Goal: Information Seeking & Learning: Learn about a topic

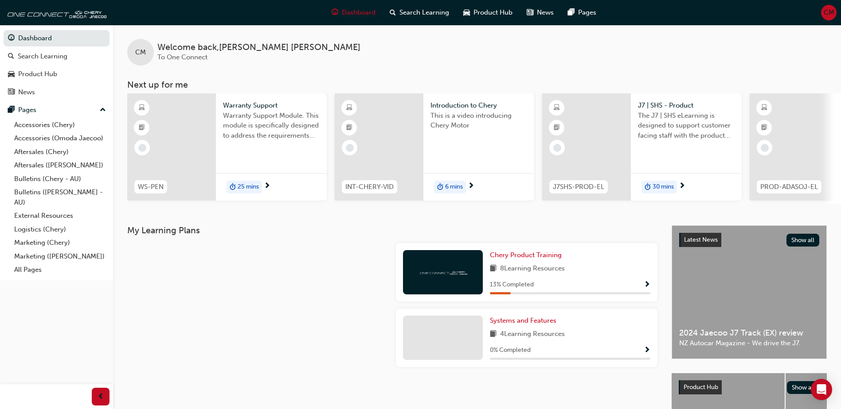
click at [446, 187] on span "6 mins" at bounding box center [454, 187] width 18 height 10
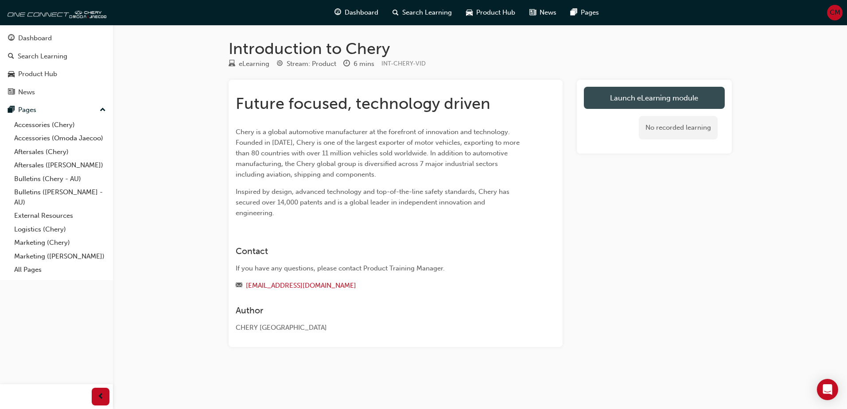
click at [641, 102] on link "Launch eLearning module" at bounding box center [654, 98] width 141 height 22
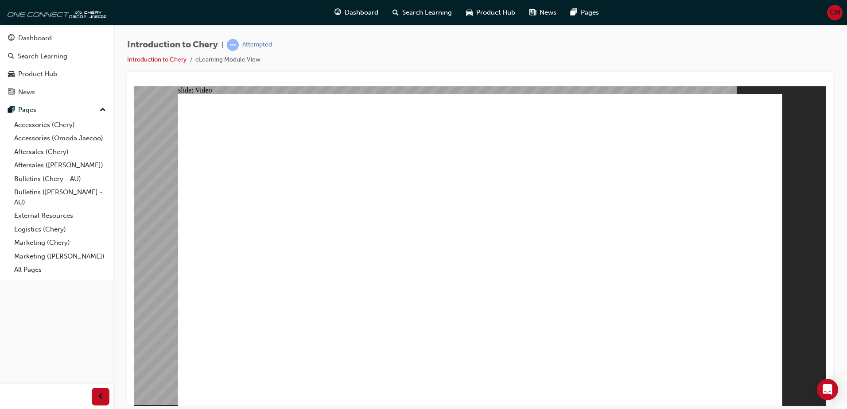
type input "311"
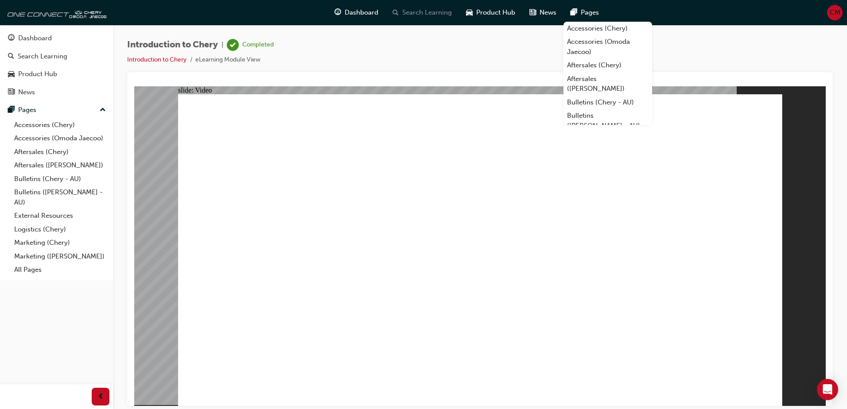
click at [412, 11] on span "Search Learning" at bounding box center [427, 13] width 50 height 10
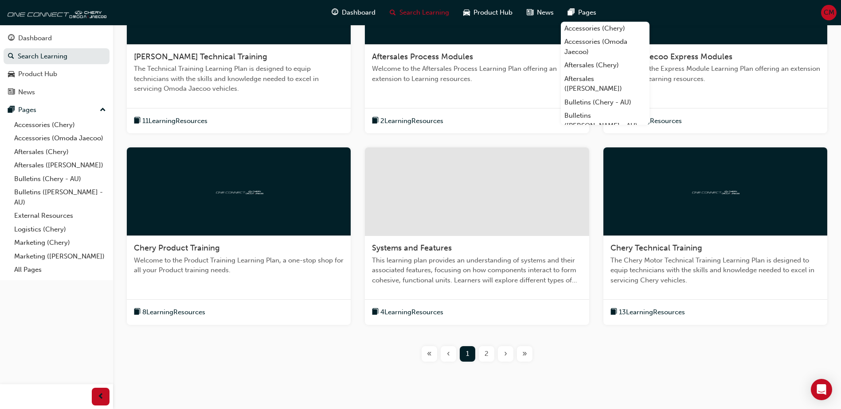
scroll to position [273, 0]
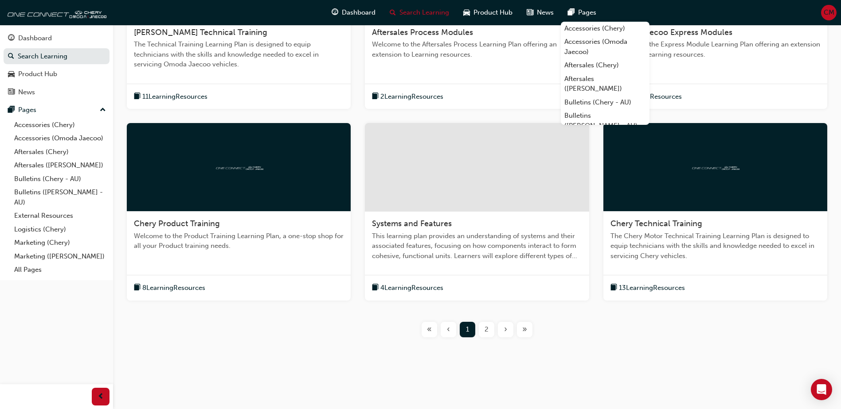
click at [492, 323] on div "2" at bounding box center [487, 330] width 16 height 16
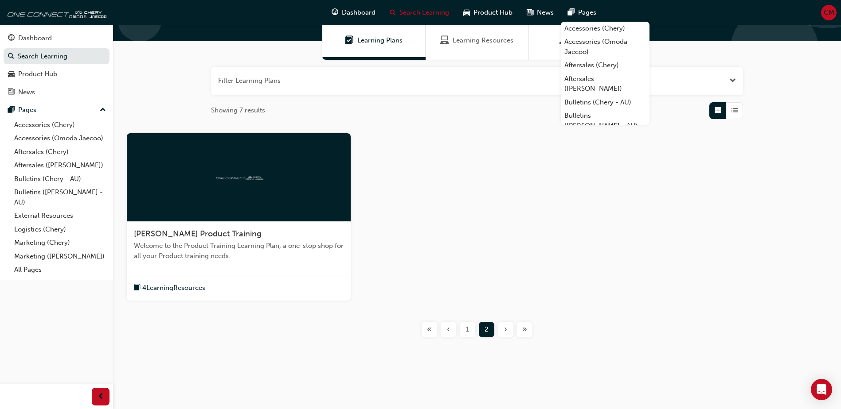
scroll to position [72, 0]
click at [460, 332] on div "1" at bounding box center [468, 330] width 16 height 16
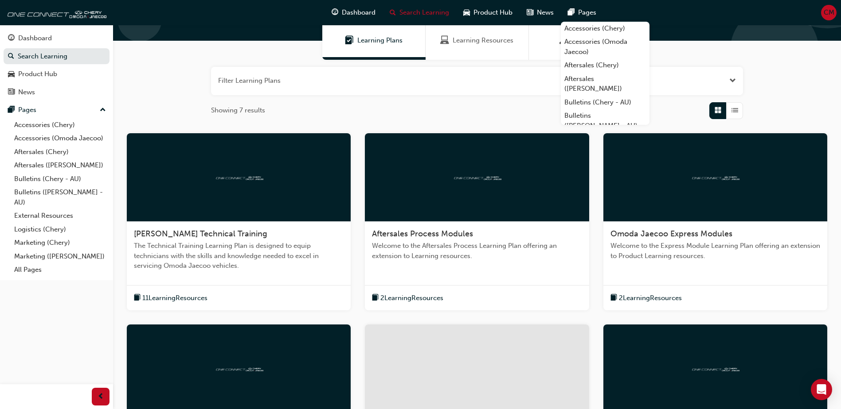
click at [216, 287] on div "11 Learning Resources" at bounding box center [239, 298] width 224 height 26
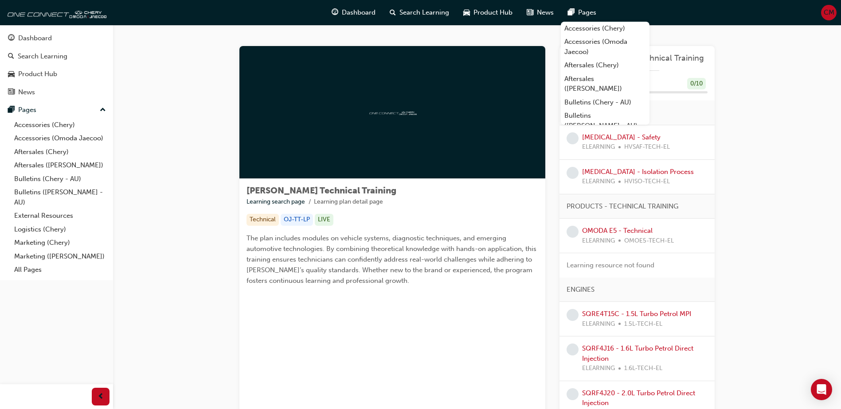
click at [792, 140] on div "[PERSON_NAME] Technical Training Learning search page Learning plan detail page…" at bounding box center [477, 333] width 728 height 616
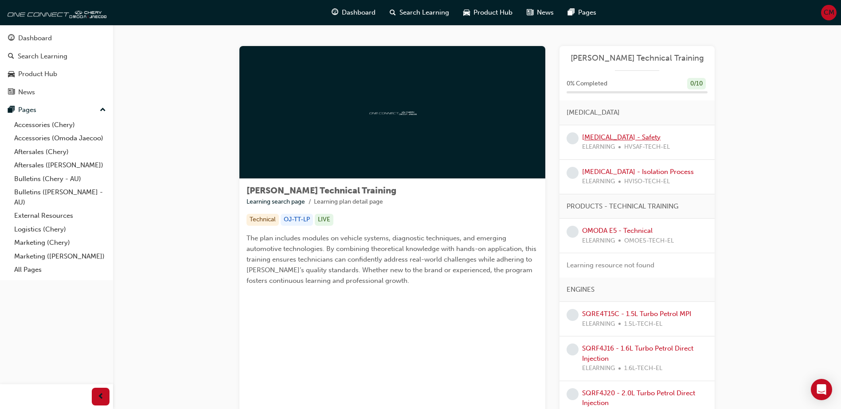
click at [637, 136] on link "[MEDICAL_DATA] - Safety" at bounding box center [621, 137] width 78 height 8
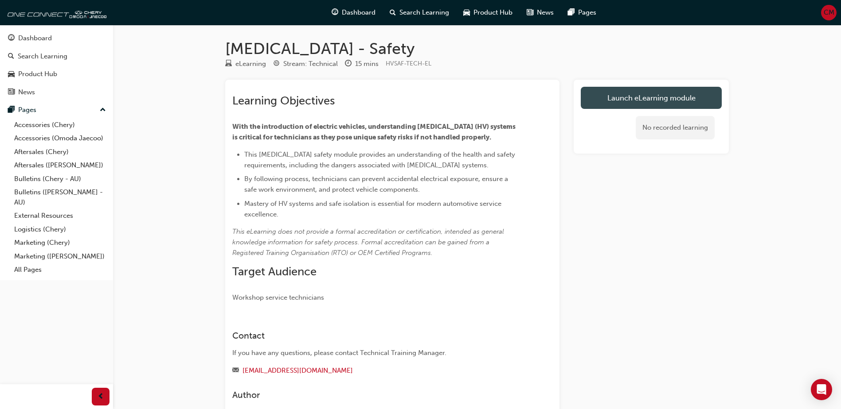
click at [674, 93] on link "Launch eLearning module" at bounding box center [650, 98] width 141 height 22
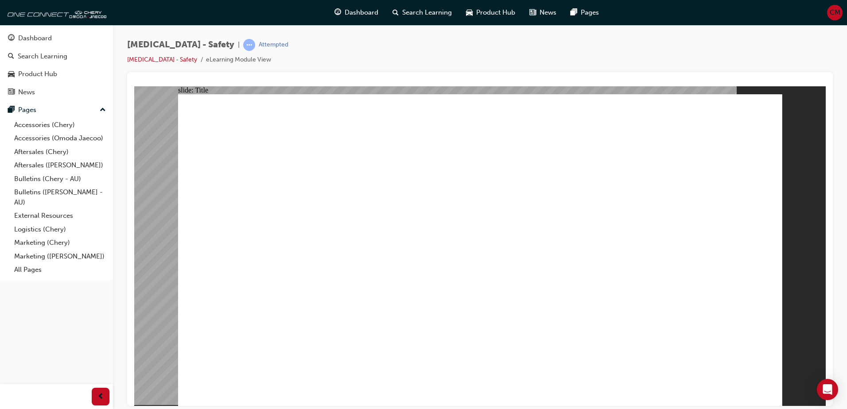
click at [641, 59] on div "[MEDICAL_DATA] - Safety | Attempted [MEDICAL_DATA] - Safety eLearning Module Vi…" at bounding box center [480, 55] width 706 height 33
drag, startPoint x: 760, startPoint y: 387, endPoint x: 764, endPoint y: 398, distance: 12.2
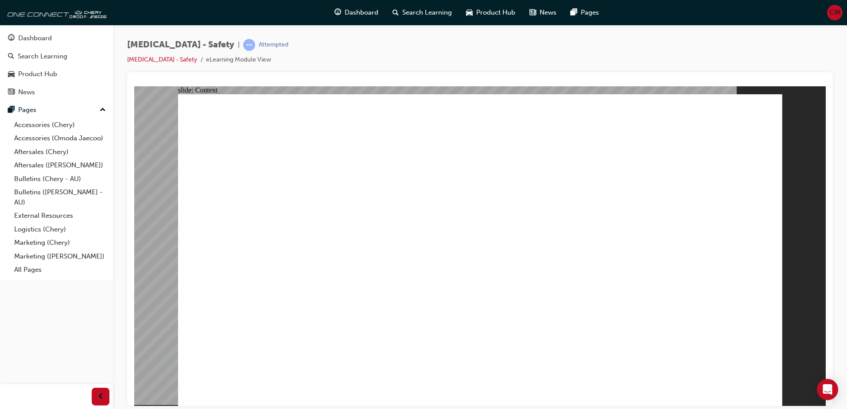
radio input "true"
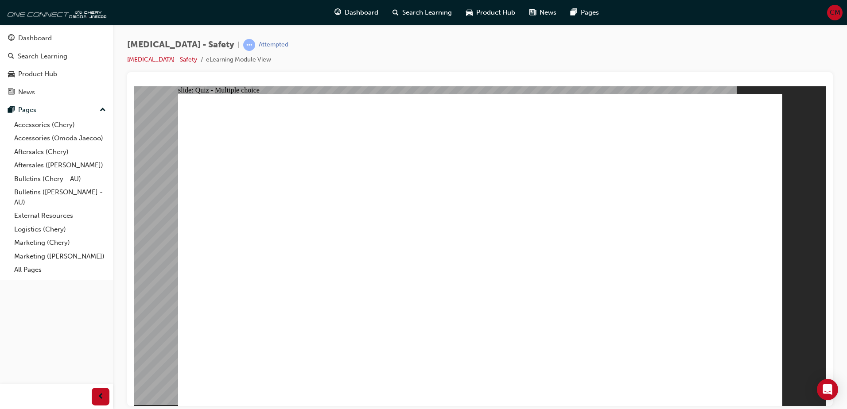
radio input "true"
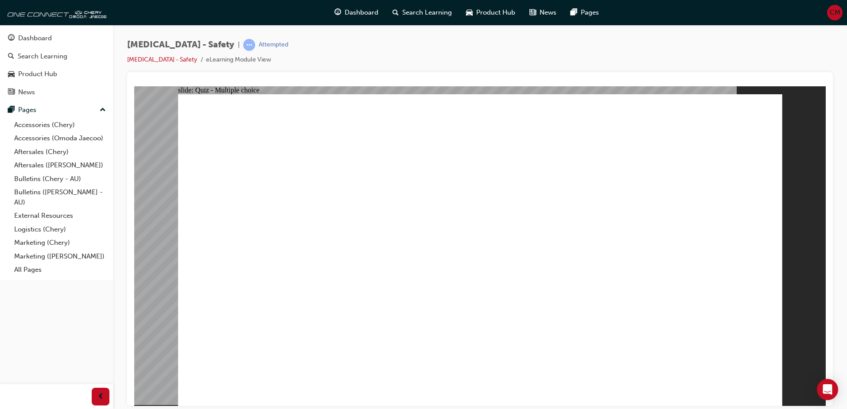
radio input "true"
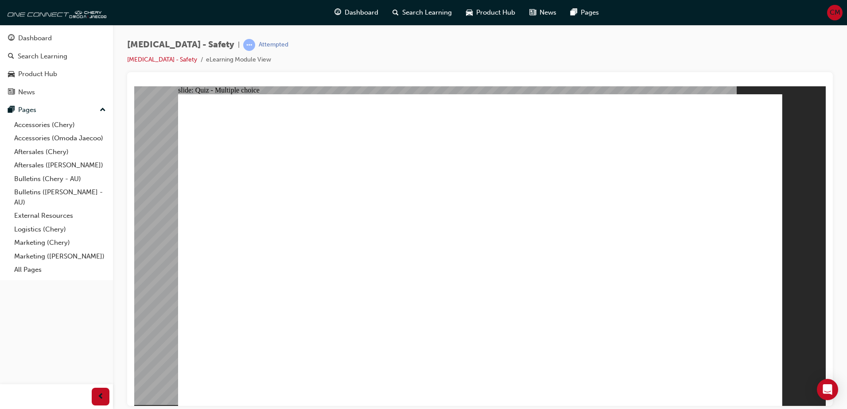
radio input "true"
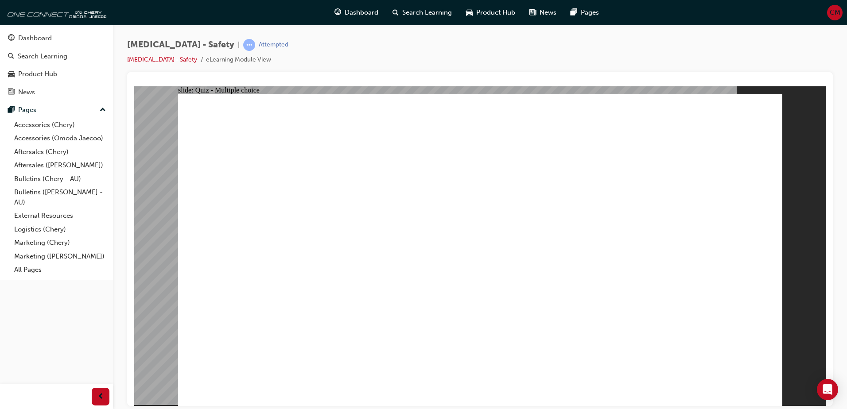
radio input "true"
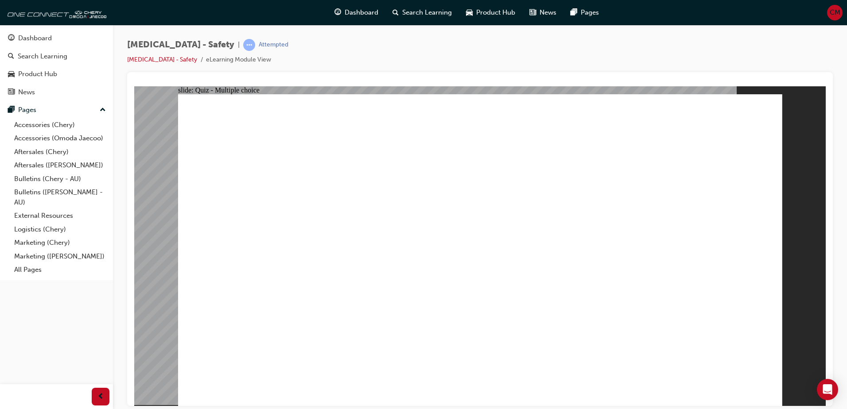
radio input "true"
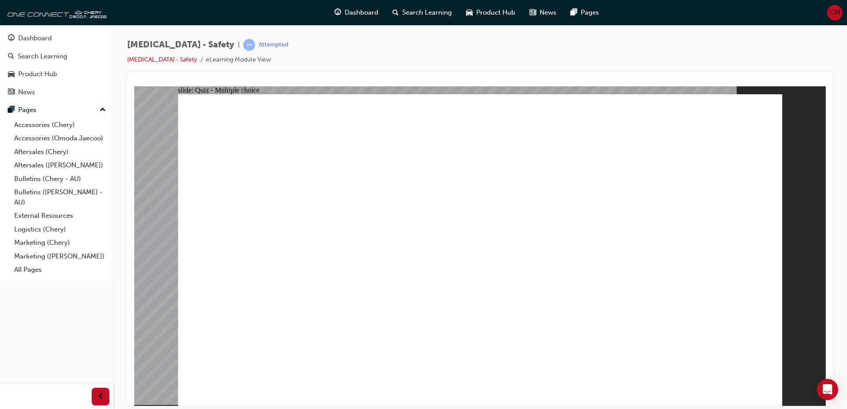
radio input "true"
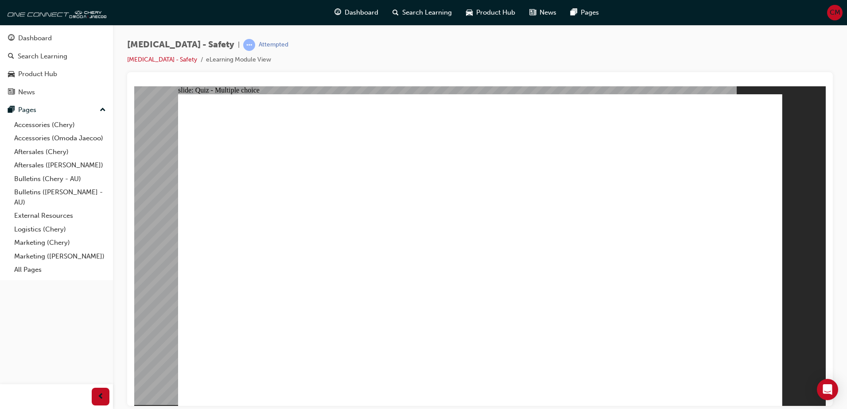
radio input "true"
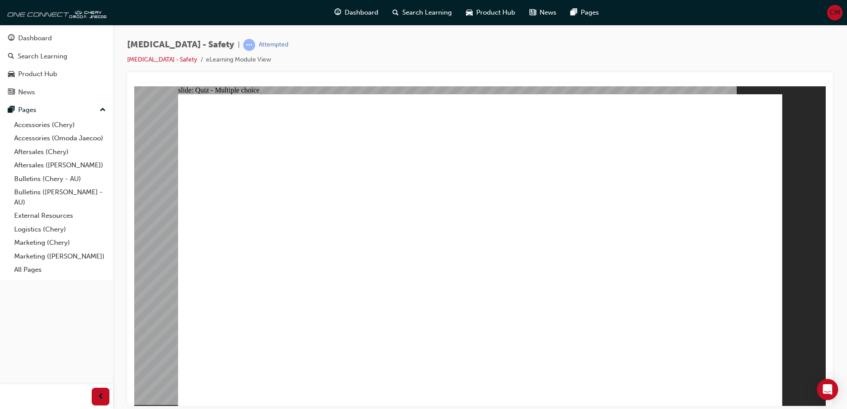
radio input "true"
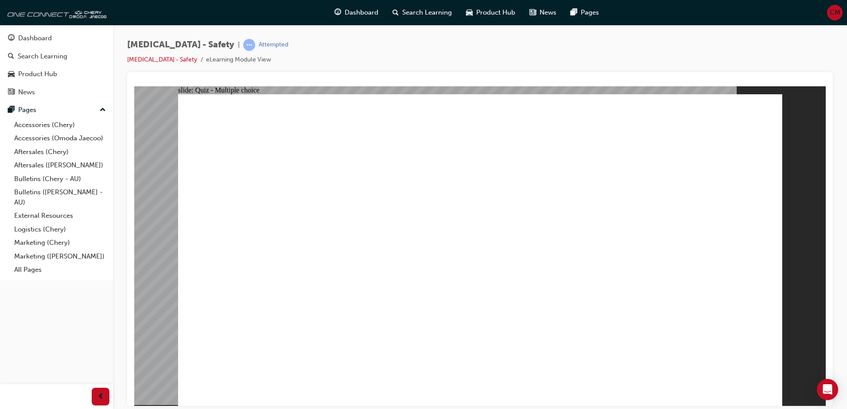
drag, startPoint x: 672, startPoint y: 357, endPoint x: 640, endPoint y: 348, distance: 33.0
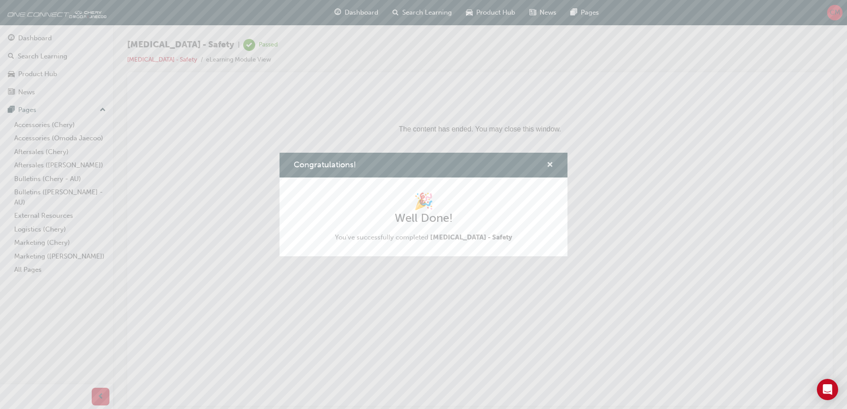
click at [548, 167] on span "cross-icon" at bounding box center [550, 166] width 7 height 8
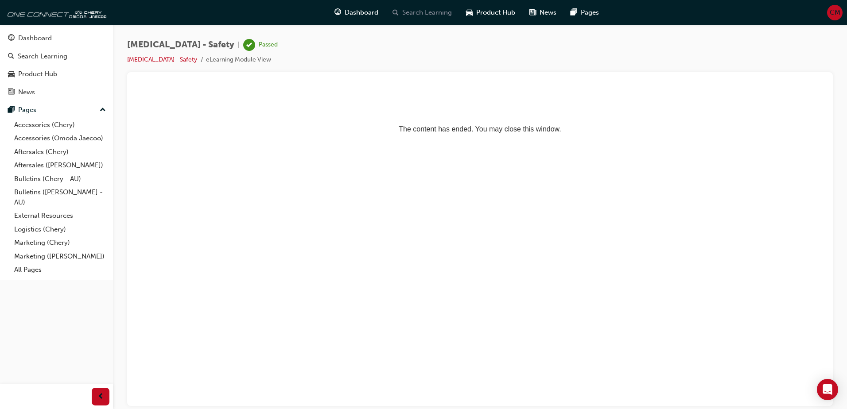
click at [429, 17] on span "Search Learning" at bounding box center [427, 13] width 50 height 10
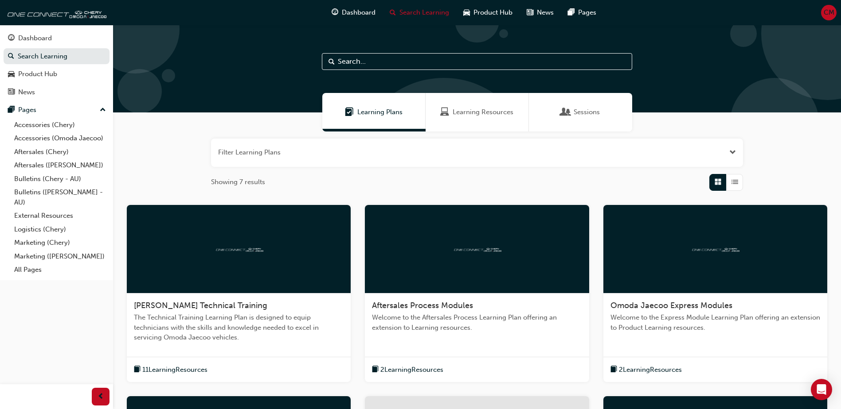
click at [246, 368] on div "11 Learning Resources" at bounding box center [239, 370] width 224 height 26
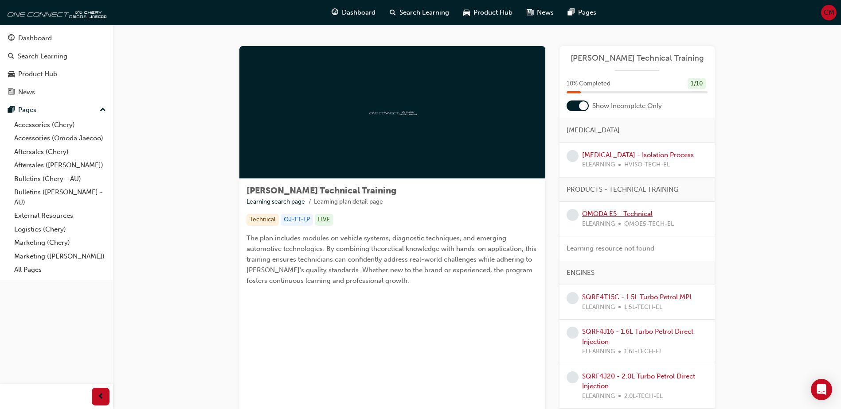
click at [631, 213] on link "OMODA E5 - Technical" at bounding box center [617, 214] width 70 height 8
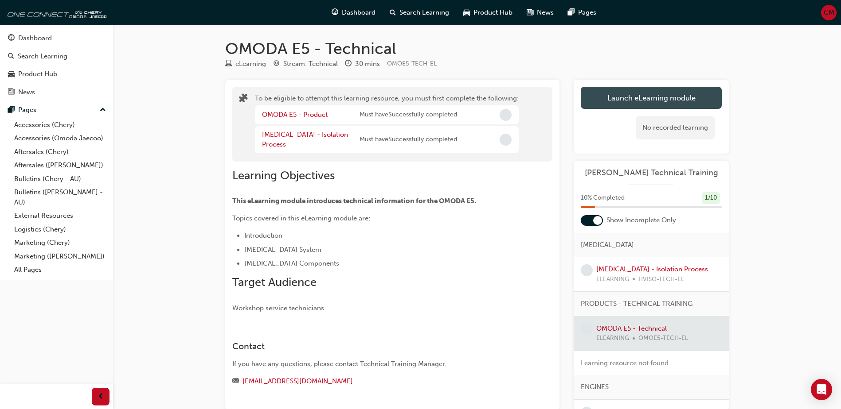
click at [628, 98] on button "Launch eLearning module" at bounding box center [650, 98] width 141 height 22
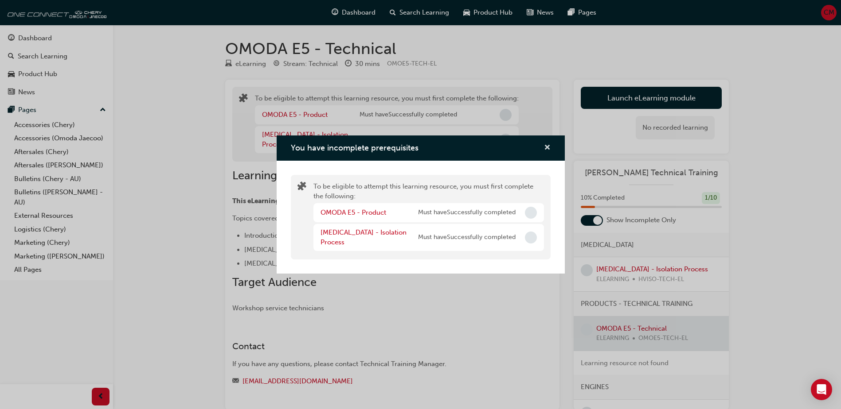
click at [545, 145] on span "cross-icon" at bounding box center [547, 148] width 7 height 8
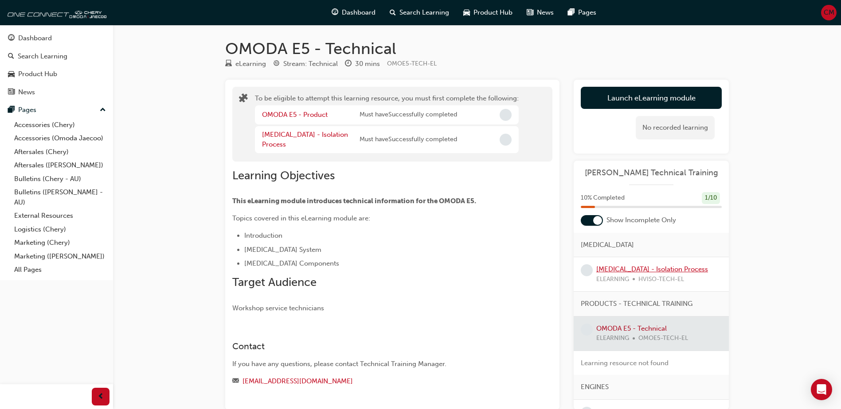
click at [620, 267] on link "[MEDICAL_DATA] - Isolation Process" at bounding box center [652, 269] width 112 height 8
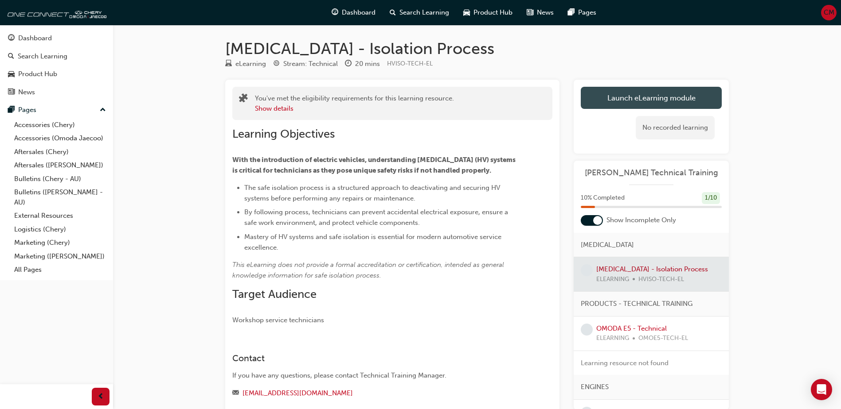
click at [621, 93] on link "Launch eLearning module" at bounding box center [650, 98] width 141 height 22
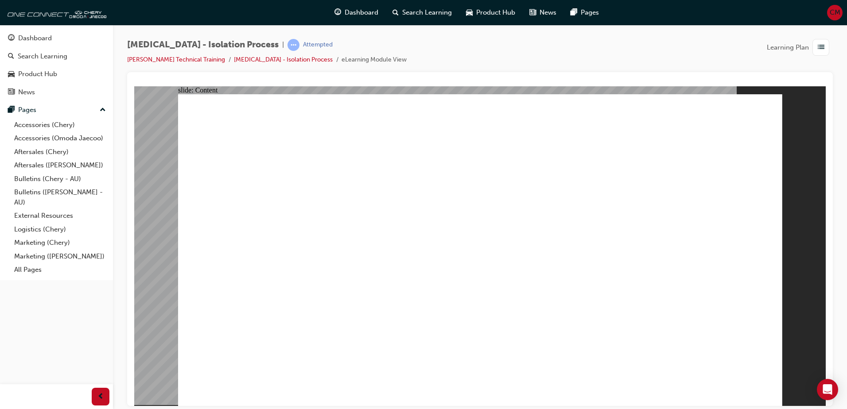
drag, startPoint x: 544, startPoint y: 121, endPoint x: 565, endPoint y: 120, distance: 20.9
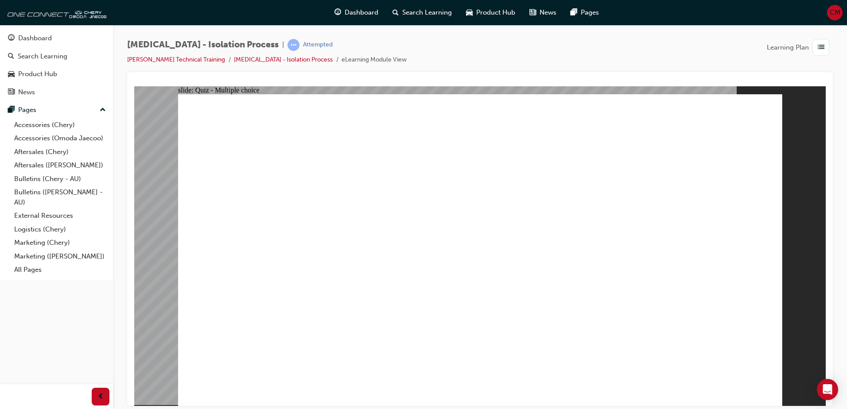
radio input "true"
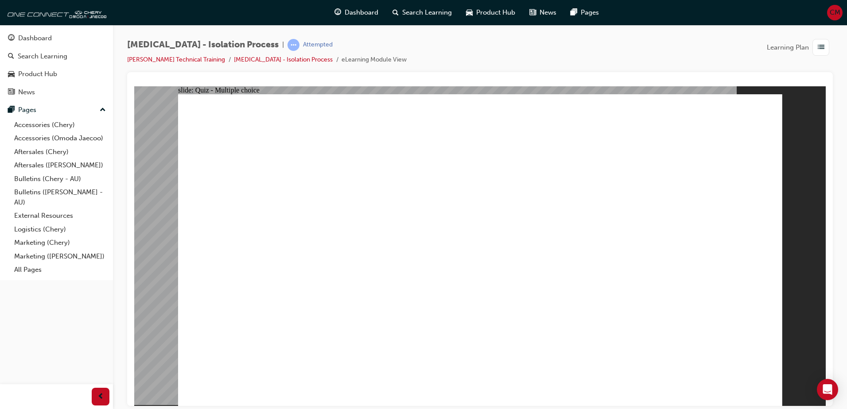
radio input "true"
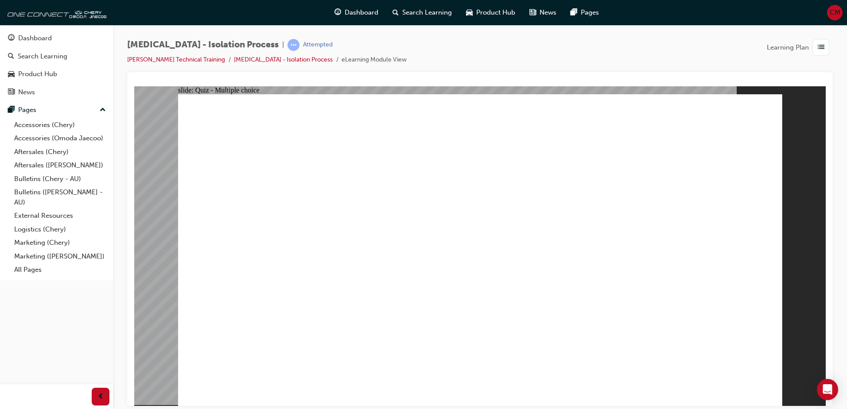
radio input "true"
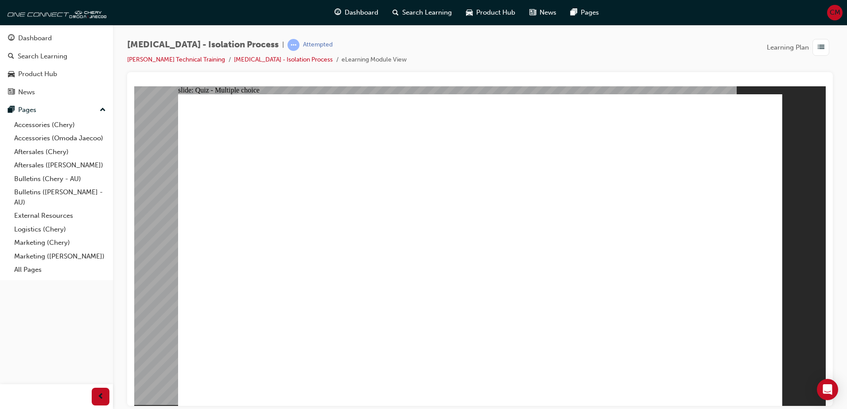
radio input "true"
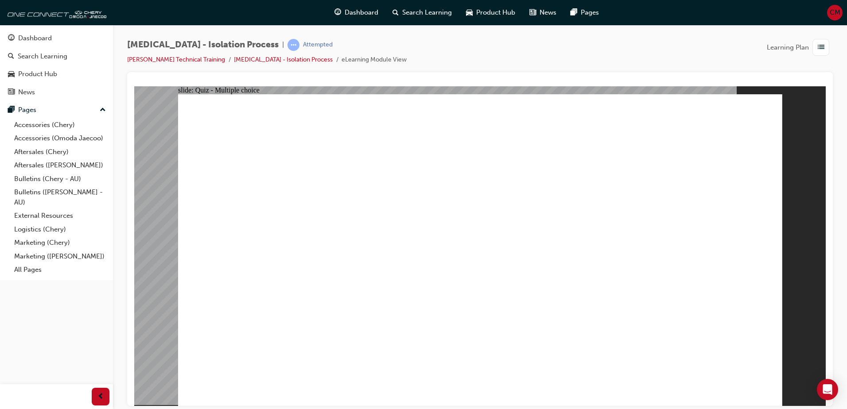
radio input "true"
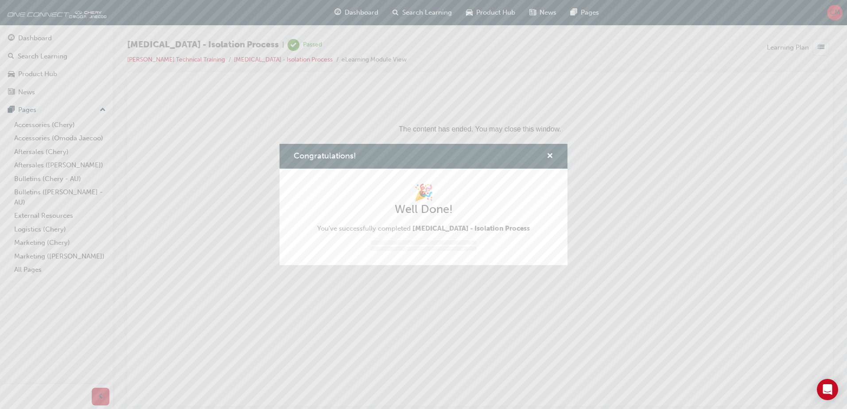
click at [417, 11] on div "Congratulations! 🎉 Well Done! You've successfully completed [MEDICAL_DATA] - Is…" at bounding box center [423, 204] width 847 height 409
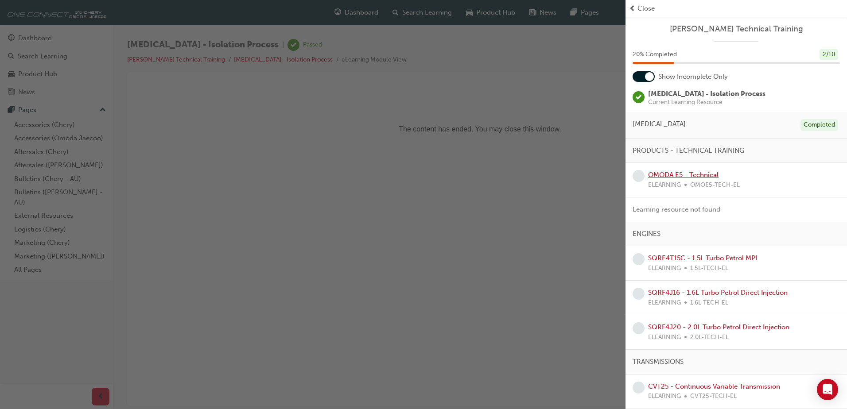
click at [666, 175] on link "OMODA E5 - Technical" at bounding box center [683, 175] width 70 height 8
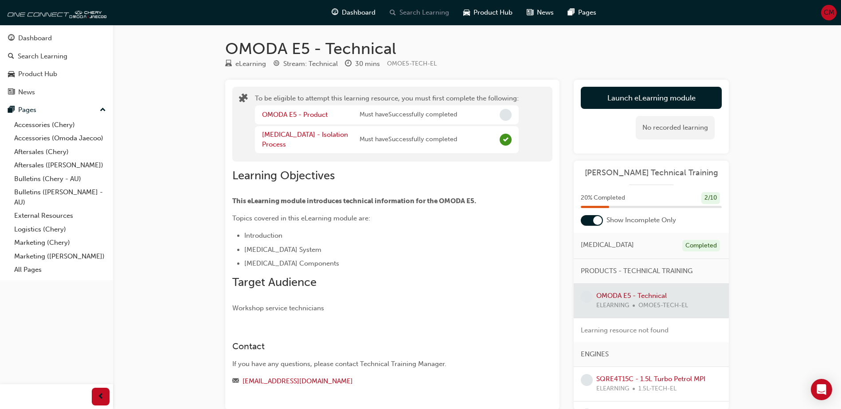
click at [425, 8] on span "Search Learning" at bounding box center [424, 13] width 50 height 10
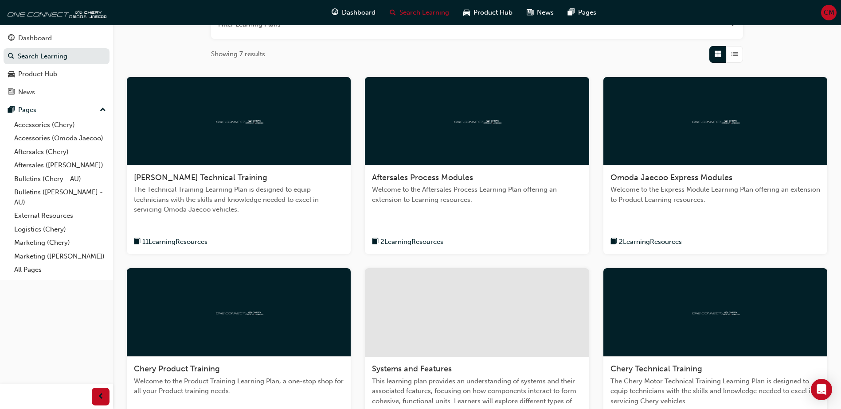
scroll to position [133, 0]
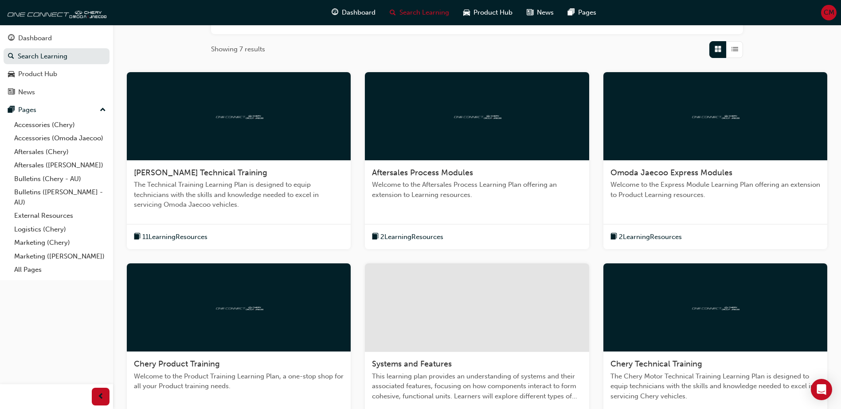
click at [269, 226] on div "11 Learning Resources" at bounding box center [239, 237] width 224 height 26
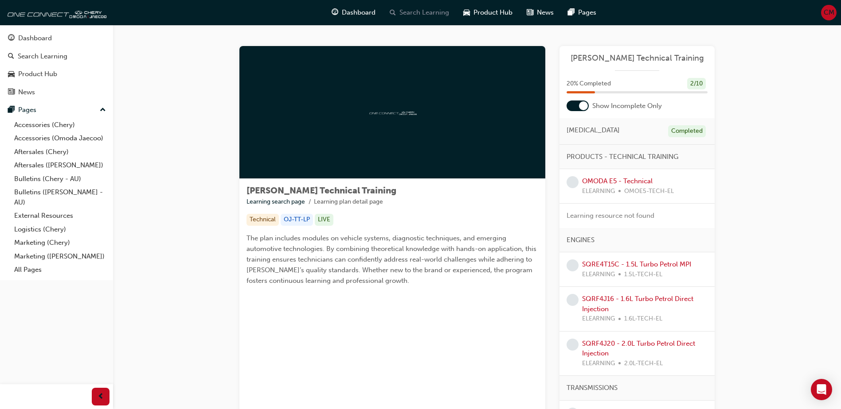
click at [415, 11] on span "Search Learning" at bounding box center [424, 13] width 50 height 10
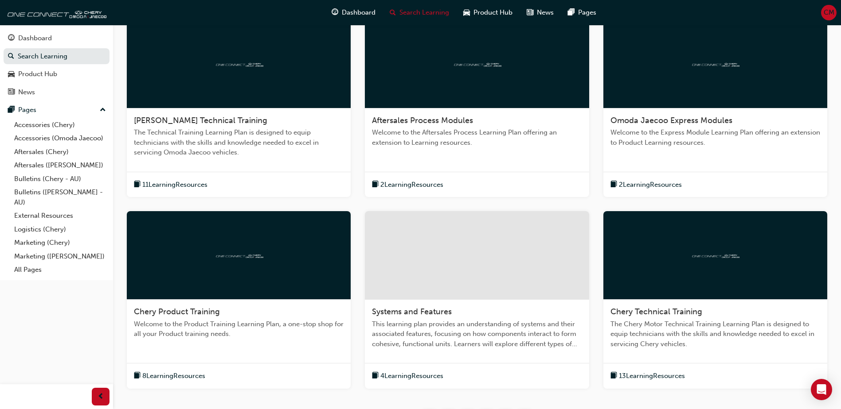
scroll to position [185, 0]
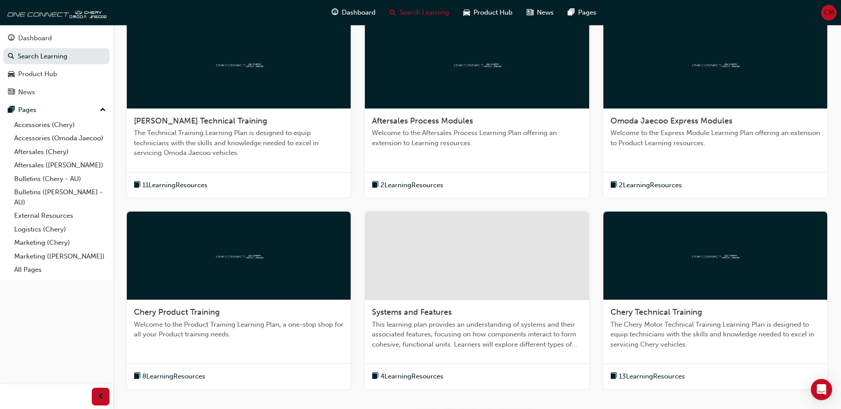
click at [443, 192] on div "2 Learning Resources" at bounding box center [477, 185] width 224 height 26
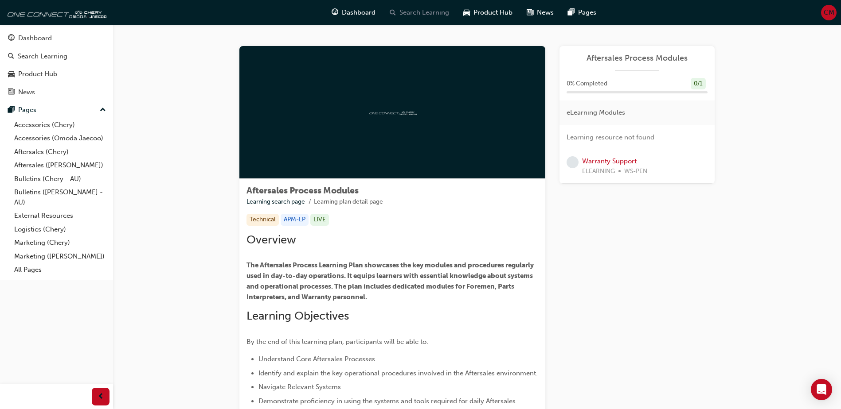
click at [411, 13] on span "Search Learning" at bounding box center [424, 13] width 50 height 10
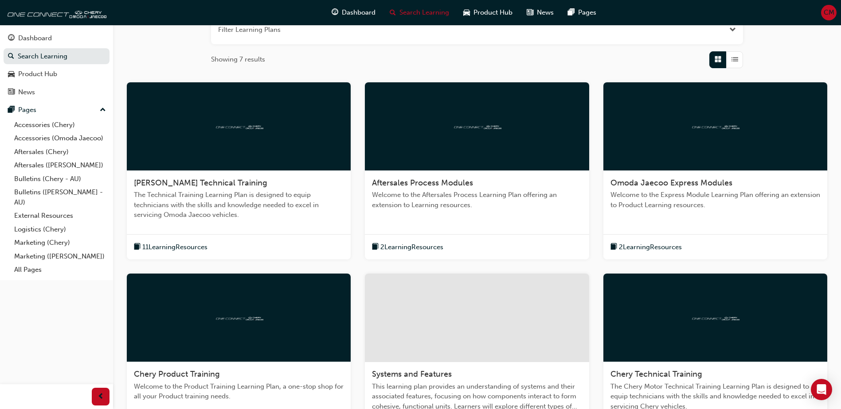
scroll to position [133, 0]
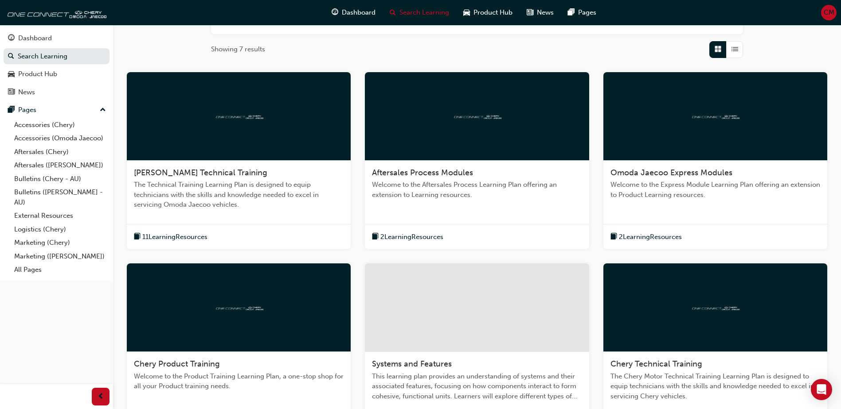
click at [721, 238] on div "2 Learning Resources" at bounding box center [715, 237] width 224 height 26
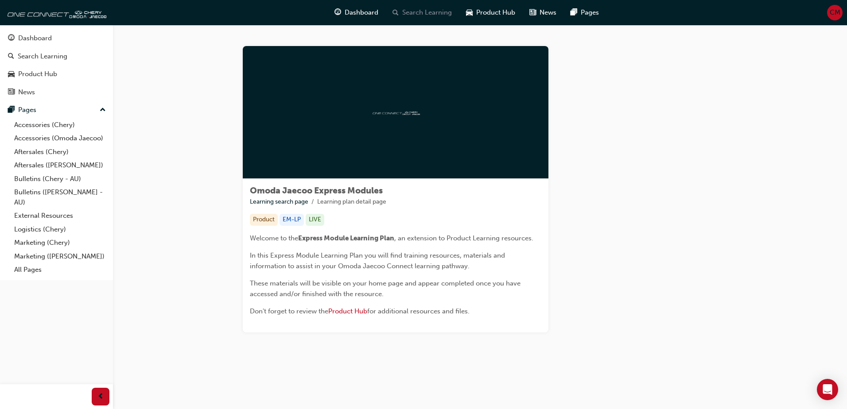
click at [414, 14] on span "Search Learning" at bounding box center [427, 13] width 50 height 10
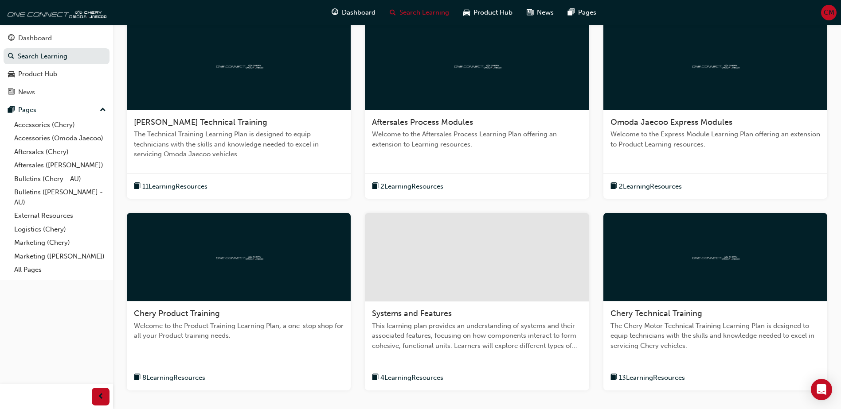
scroll to position [273, 0]
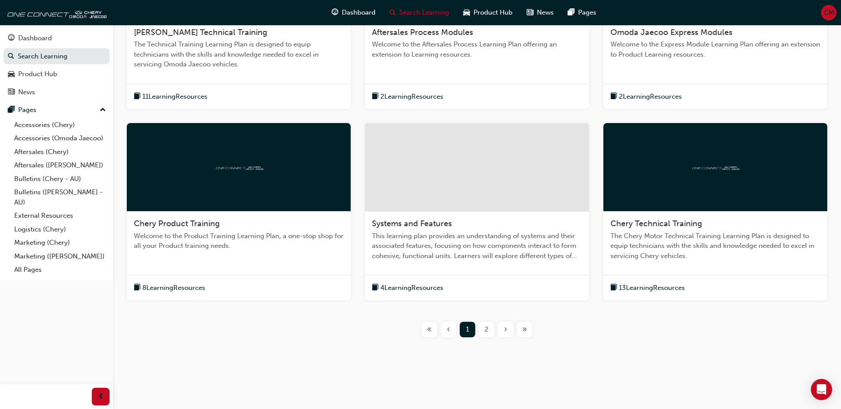
click at [222, 272] on div "Chery Product Training Welcome to the Product Training Learning Plan, a one-sto…" at bounding box center [239, 212] width 224 height 178
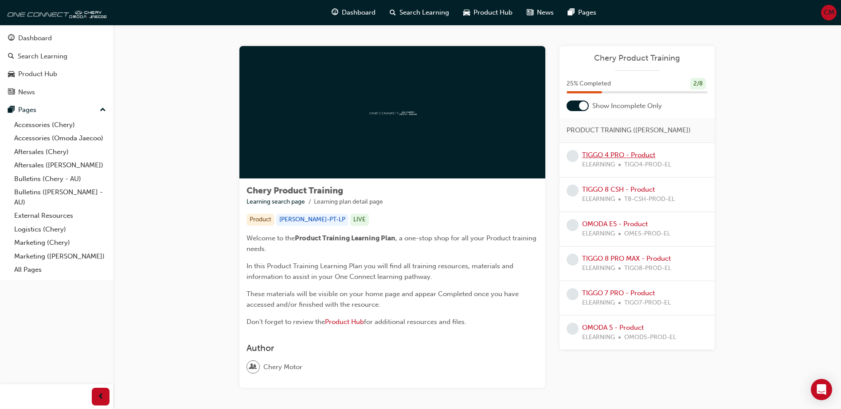
click at [627, 156] on link "TIGGO 4 PRO - Product" at bounding box center [618, 155] width 73 height 8
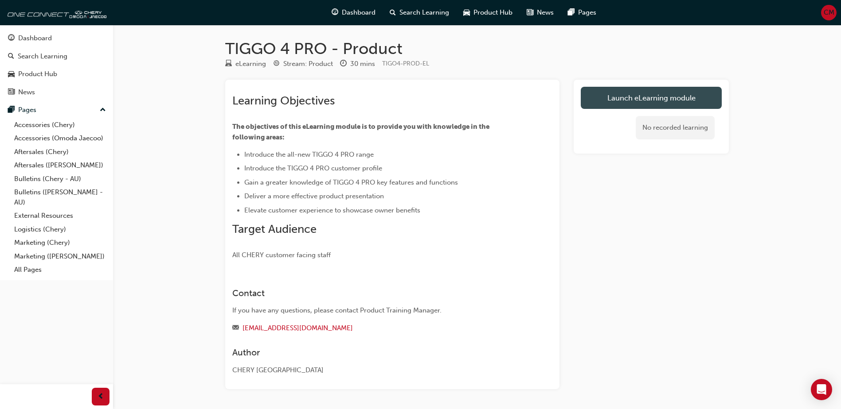
click at [623, 97] on link "Launch eLearning module" at bounding box center [650, 98] width 141 height 22
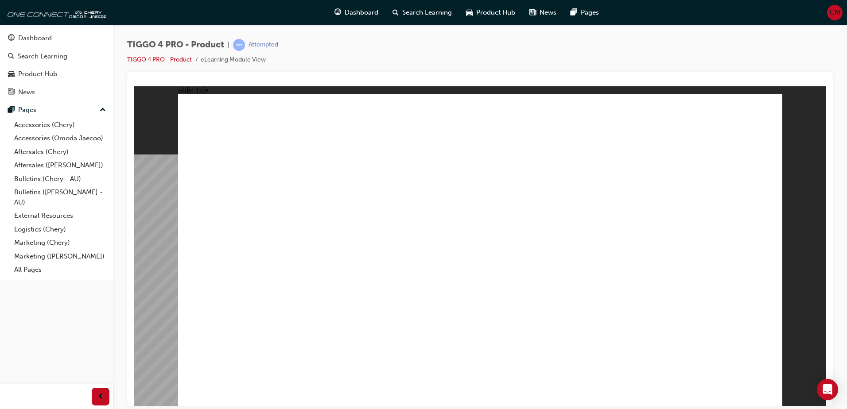
click at [438, 13] on span "Search Learning" at bounding box center [427, 13] width 50 height 10
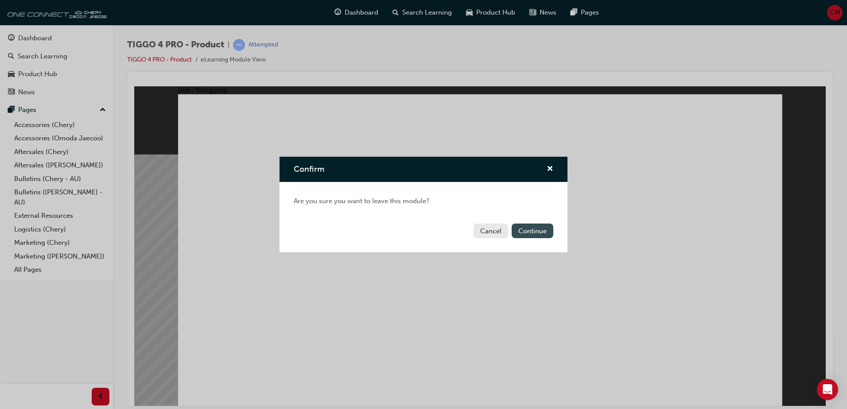
click at [533, 235] on button "Continue" at bounding box center [533, 231] width 42 height 15
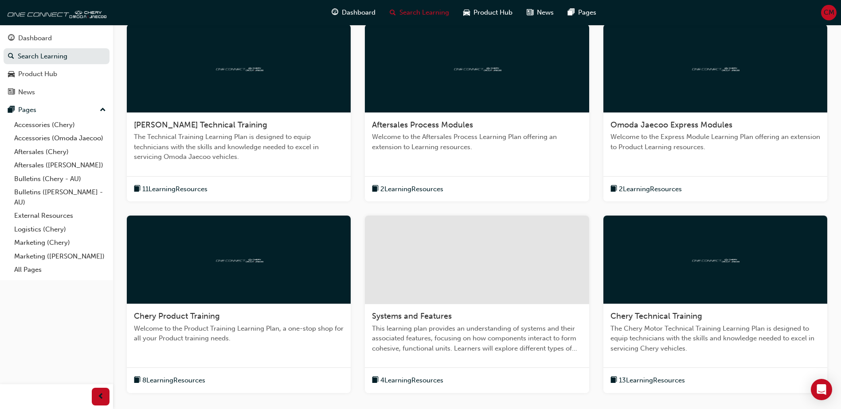
scroll to position [177, 0]
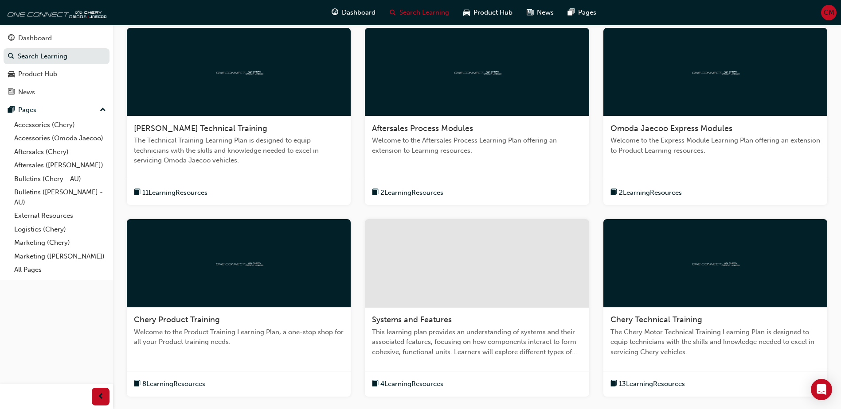
click at [274, 349] on div "Chery Product Training Welcome to the Product Training Learning Plan, a one-sto…" at bounding box center [239, 335] width 224 height 54
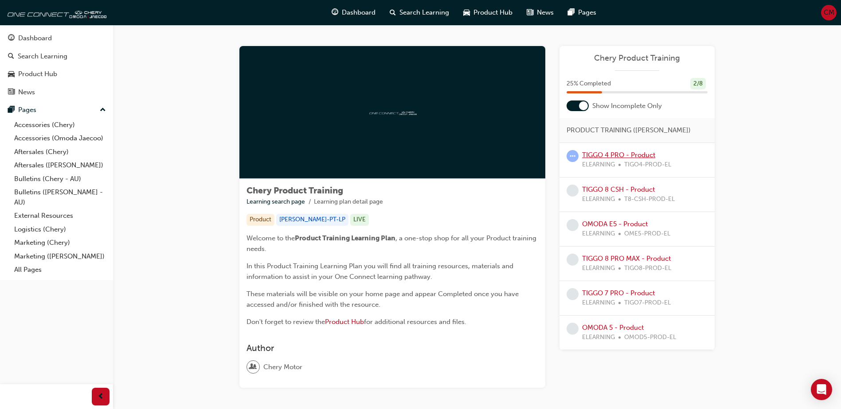
click at [596, 153] on link "TIGGO 4 PRO - Product" at bounding box center [618, 155] width 73 height 8
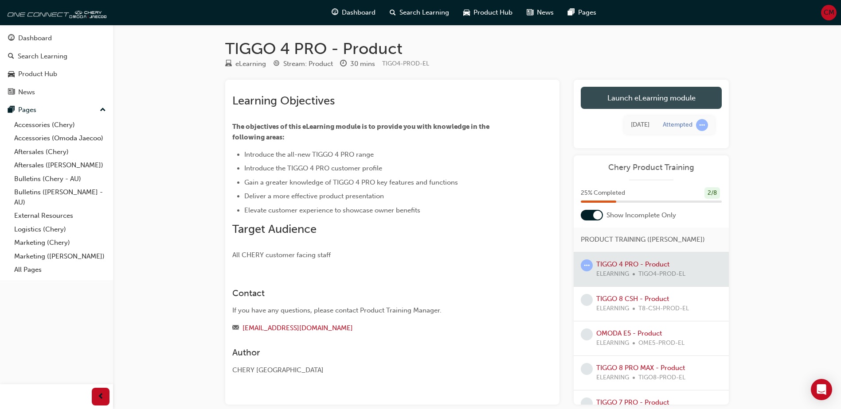
click at [611, 100] on link "Launch eLearning module" at bounding box center [650, 98] width 141 height 22
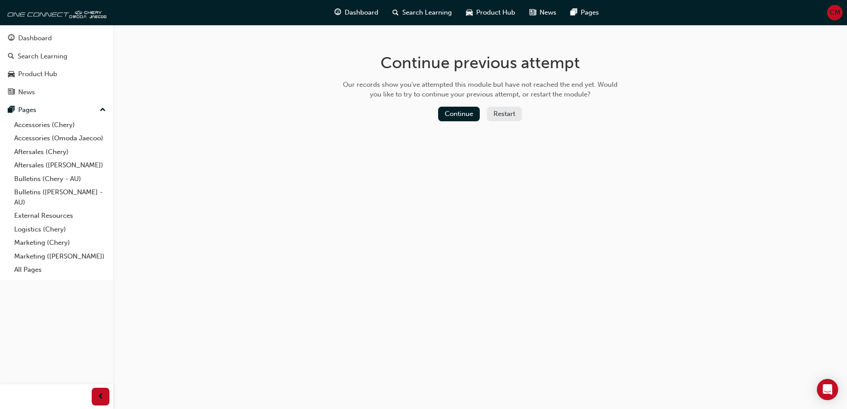
click at [460, 121] on div "Continue Restart" at bounding box center [480, 116] width 281 height 18
click at [464, 107] on button "Continue" at bounding box center [459, 114] width 42 height 15
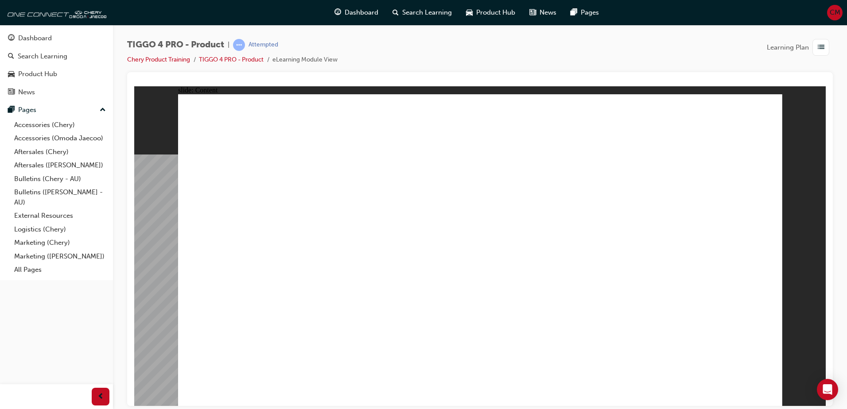
drag, startPoint x: 297, startPoint y: 218, endPoint x: 308, endPoint y: 218, distance: 11.1
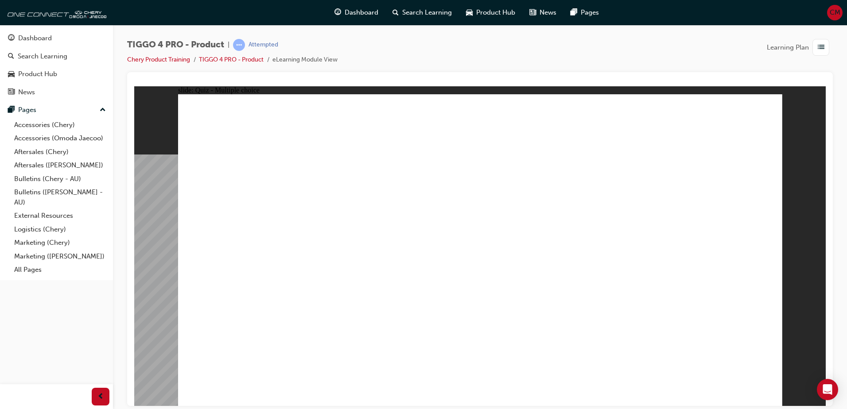
radio input "true"
drag, startPoint x: 608, startPoint y: 201, endPoint x: 232, endPoint y: 316, distance: 394.0
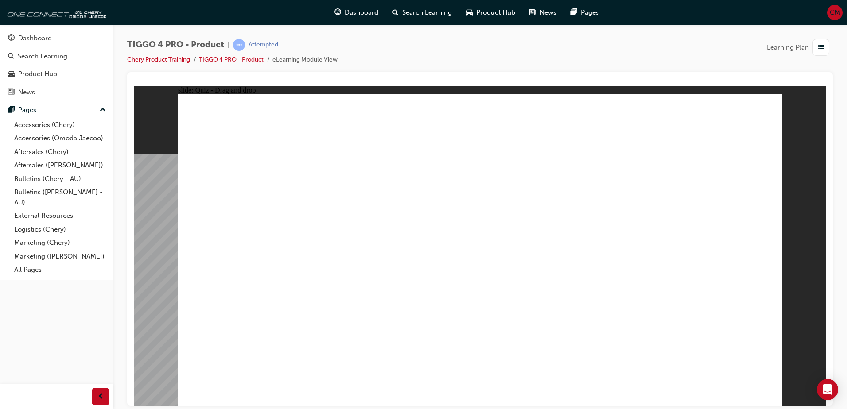
drag, startPoint x: 362, startPoint y: 196, endPoint x: 347, endPoint y: 316, distance: 120.6
drag, startPoint x: 232, startPoint y: 197, endPoint x: 470, endPoint y: 322, distance: 269.0
drag, startPoint x: 476, startPoint y: 199, endPoint x: 592, endPoint y: 313, distance: 162.9
drag, startPoint x: 697, startPoint y: 210, endPoint x: 699, endPoint y: 328, distance: 117.4
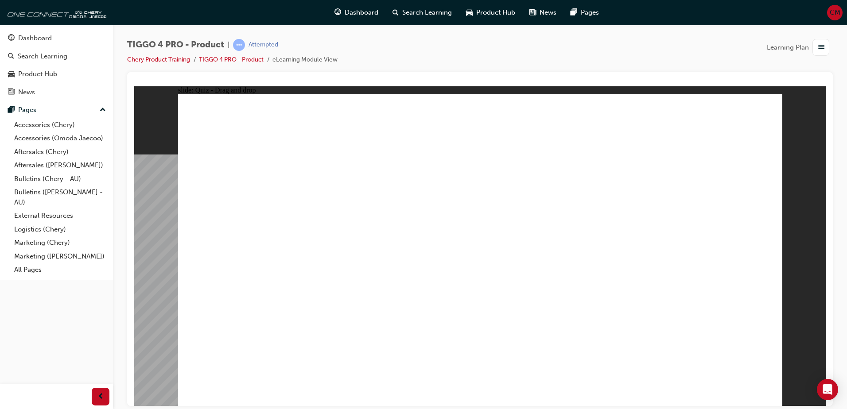
radio input "true"
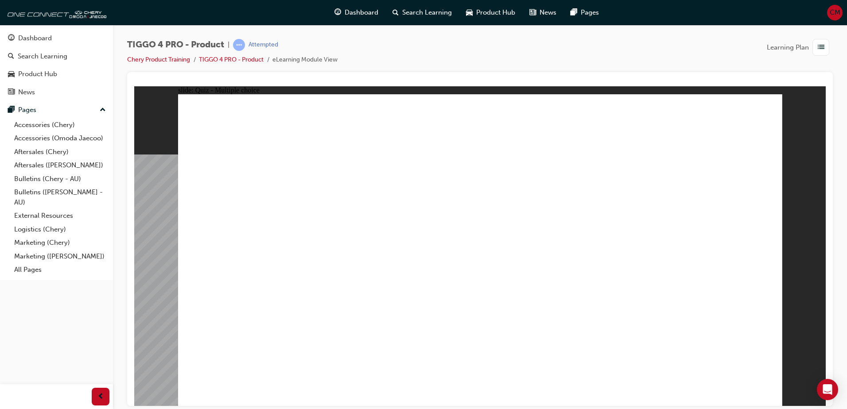
radio input "true"
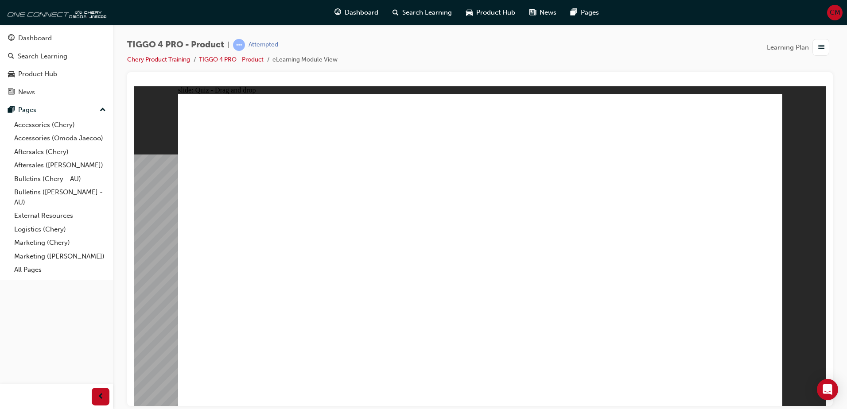
drag, startPoint x: 238, startPoint y: 220, endPoint x: 658, endPoint y: 175, distance: 422.4
drag, startPoint x: 230, startPoint y: 253, endPoint x: 517, endPoint y: 176, distance: 296.7
drag, startPoint x: 367, startPoint y: 217, endPoint x: 651, endPoint y: 192, distance: 285.6
drag, startPoint x: 347, startPoint y: 250, endPoint x: 662, endPoint y: 226, distance: 316.0
drag, startPoint x: 362, startPoint y: 281, endPoint x: 689, endPoint y: 247, distance: 328.8
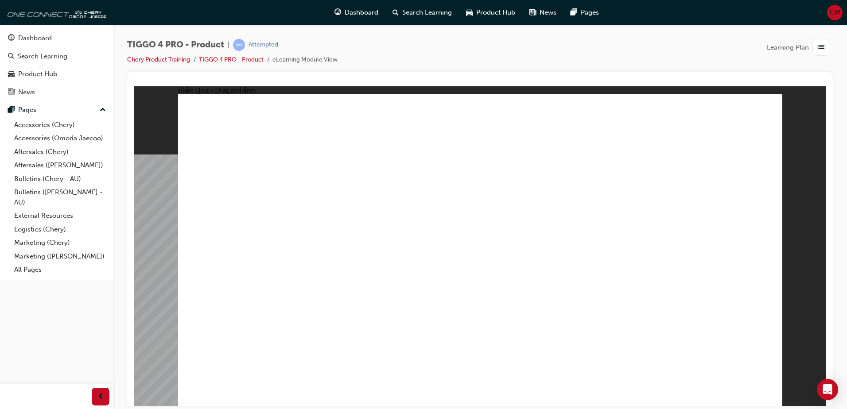
drag, startPoint x: 233, startPoint y: 284, endPoint x: 509, endPoint y: 202, distance: 288.7
drag, startPoint x: 231, startPoint y: 317, endPoint x: 517, endPoint y: 226, distance: 299.9
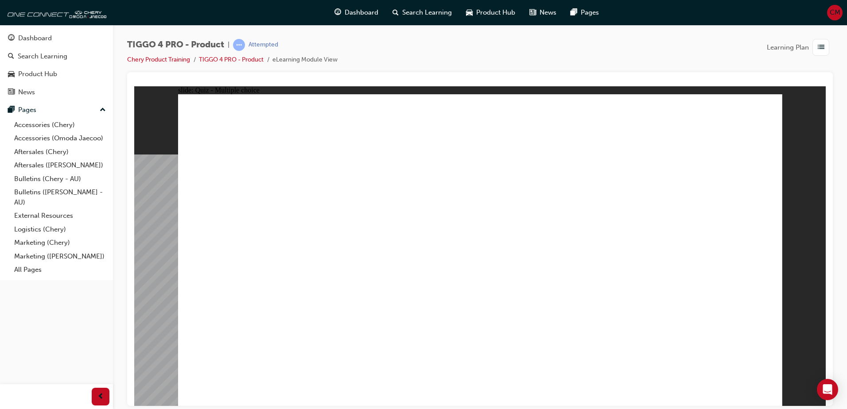
radio input "true"
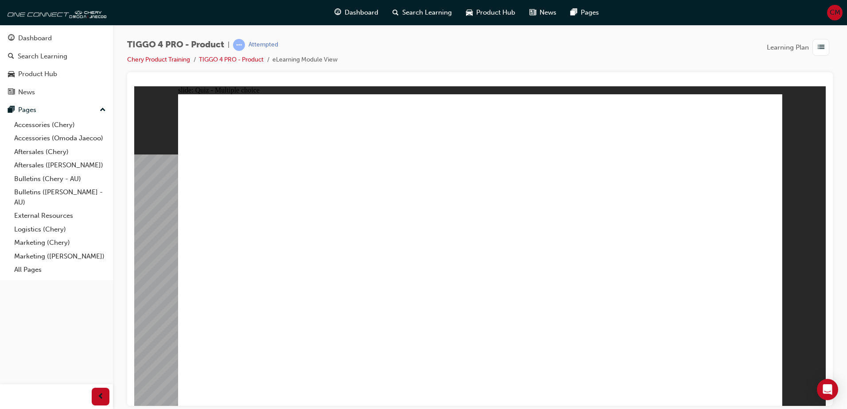
radio input "true"
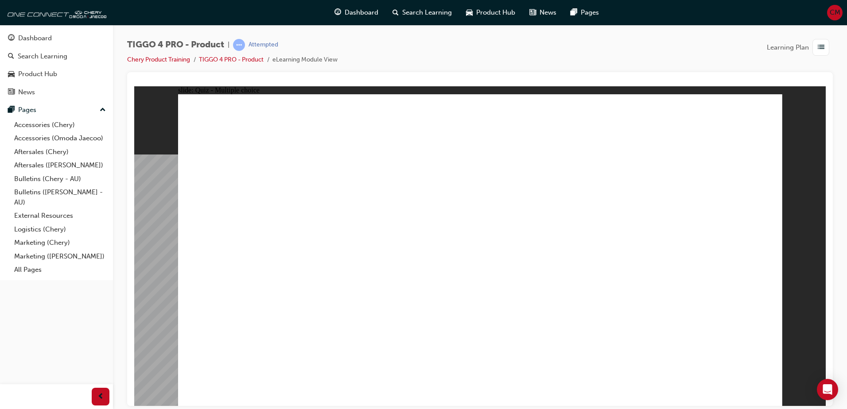
radio input "true"
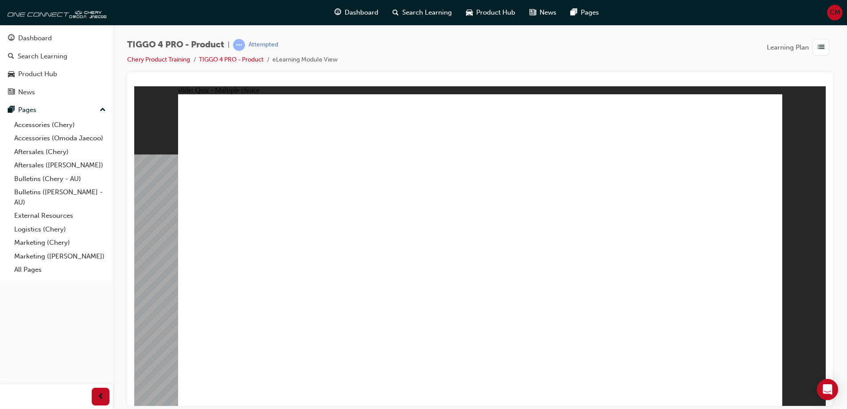
radio input "true"
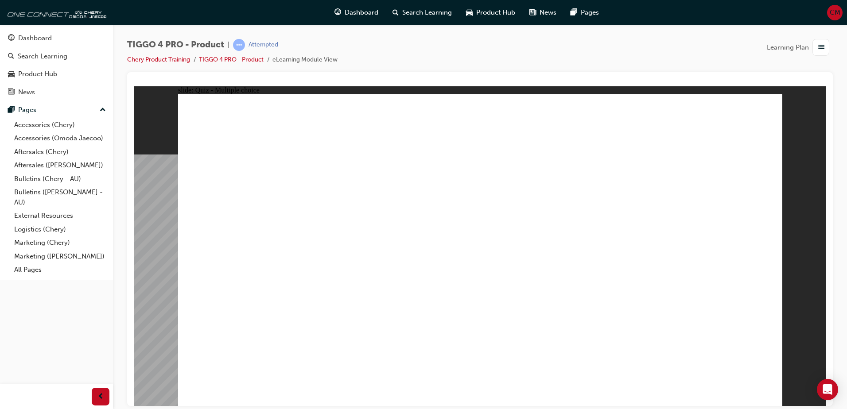
radio input "true"
drag, startPoint x: 553, startPoint y: 206, endPoint x: 218, endPoint y: 312, distance: 350.6
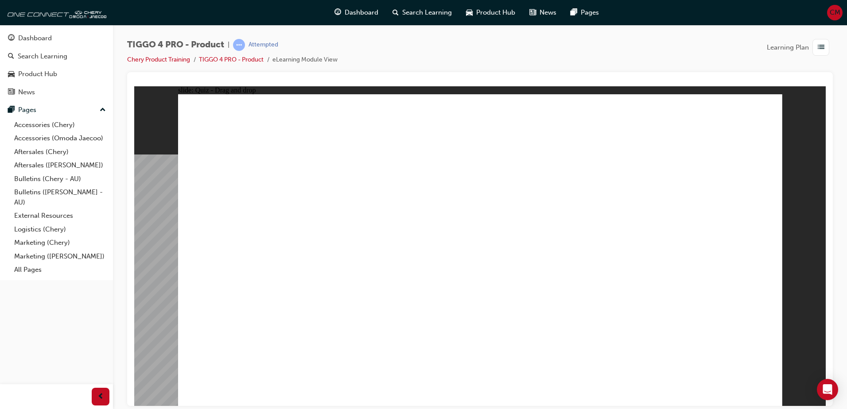
drag, startPoint x: 380, startPoint y: 202, endPoint x: 376, endPoint y: 318, distance: 115.7
drag, startPoint x: 224, startPoint y: 198, endPoint x: 450, endPoint y: 321, distance: 257.6
drag, startPoint x: 522, startPoint y: 259, endPoint x: 584, endPoint y: 321, distance: 88.0
drag, startPoint x: 713, startPoint y: 209, endPoint x: 721, endPoint y: 320, distance: 111.6
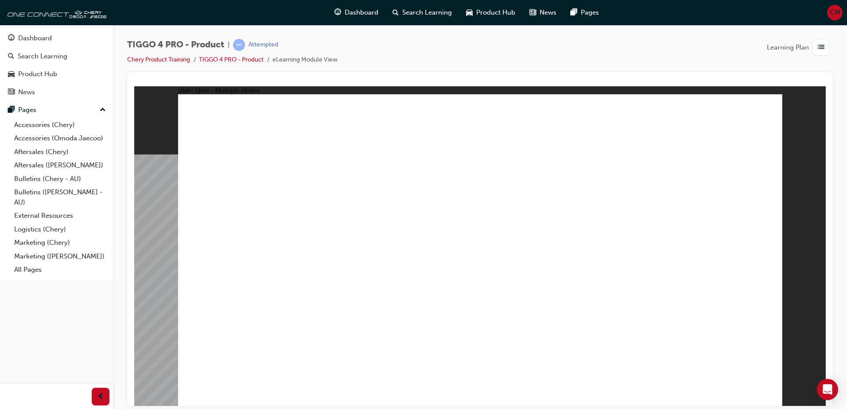
radio input "true"
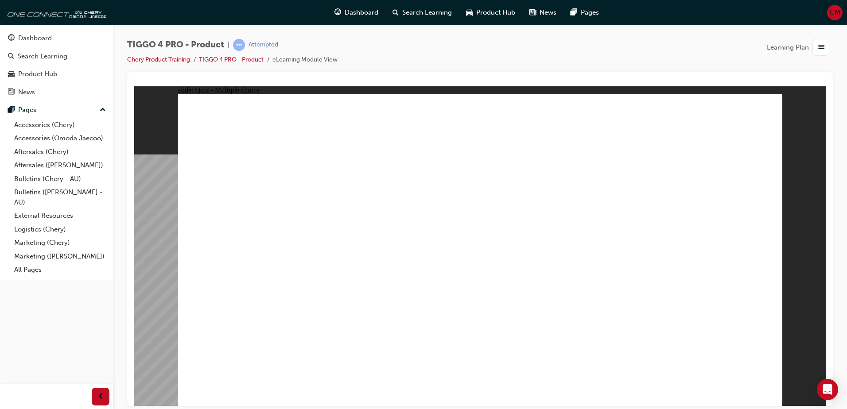
radio input "true"
drag, startPoint x: 431, startPoint y: 227, endPoint x: 688, endPoint y: 184, distance: 260.6
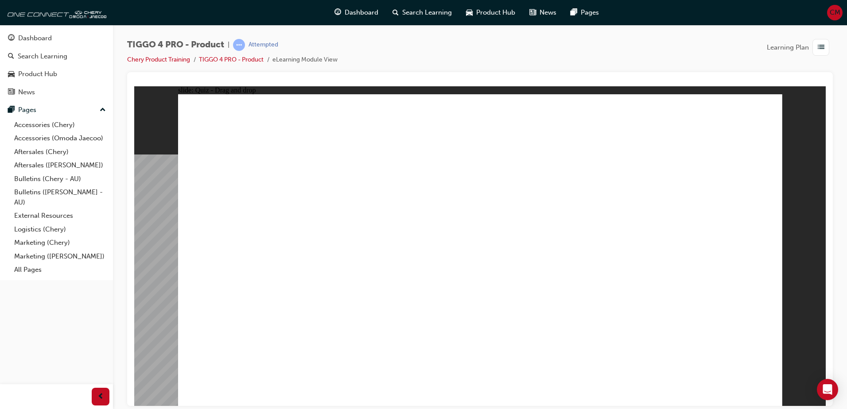
drag, startPoint x: 326, startPoint y: 226, endPoint x: 718, endPoint y: 206, distance: 392.2
drag, startPoint x: 234, startPoint y: 258, endPoint x: 659, endPoint y: 230, distance: 426.7
drag, startPoint x: 260, startPoint y: 284, endPoint x: 548, endPoint y: 179, distance: 306.8
drag, startPoint x: 232, startPoint y: 315, endPoint x: 523, endPoint y: 202, distance: 312.0
drag, startPoint x: 378, startPoint y: 286, endPoint x: 690, endPoint y: 250, distance: 314.0
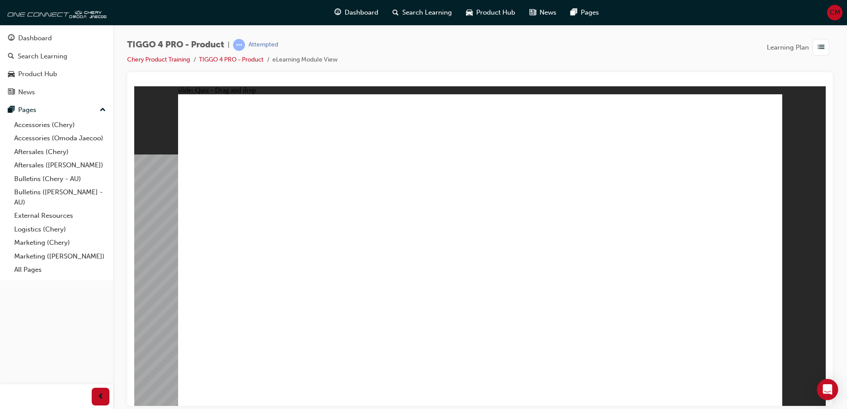
drag, startPoint x: 405, startPoint y: 252, endPoint x: 557, endPoint y: 226, distance: 153.7
radio input "true"
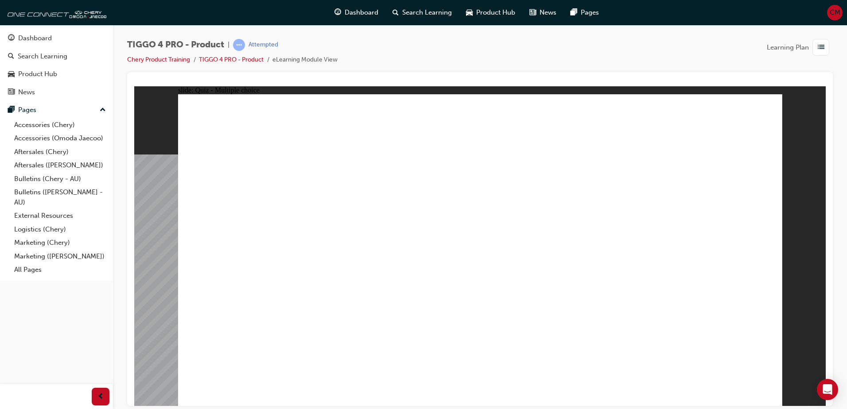
radio input "true"
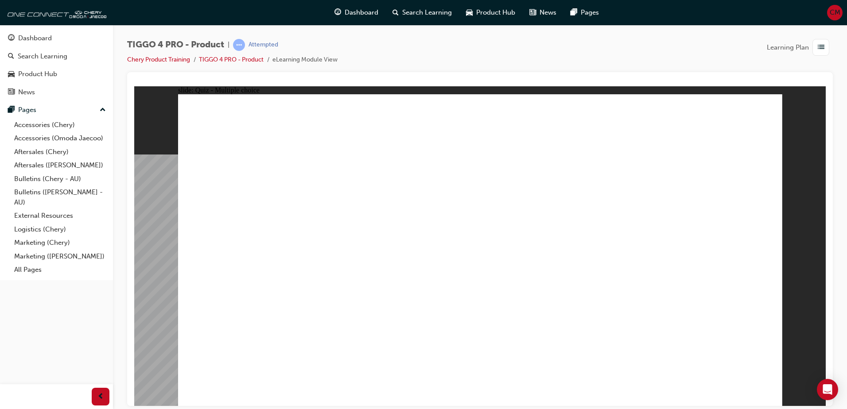
radio input "true"
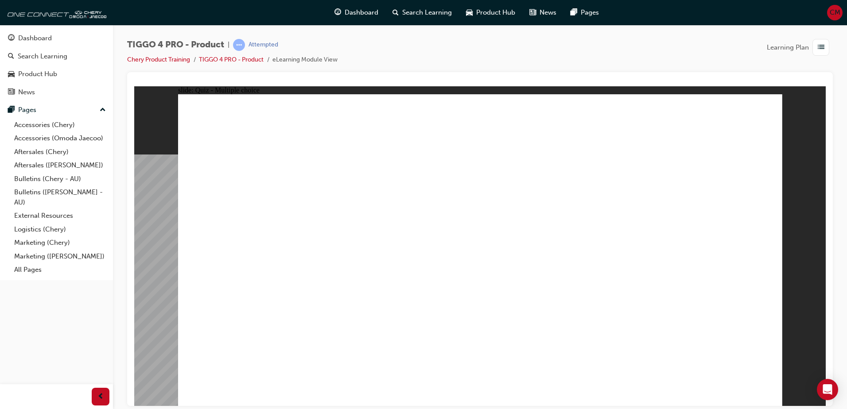
radio input "true"
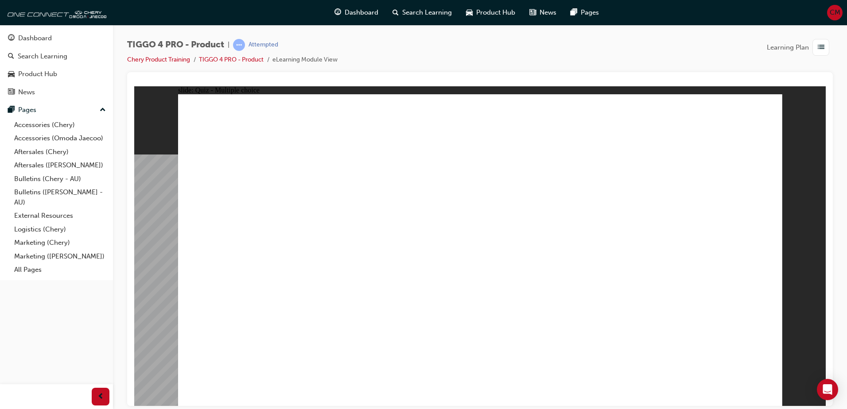
radio input "true"
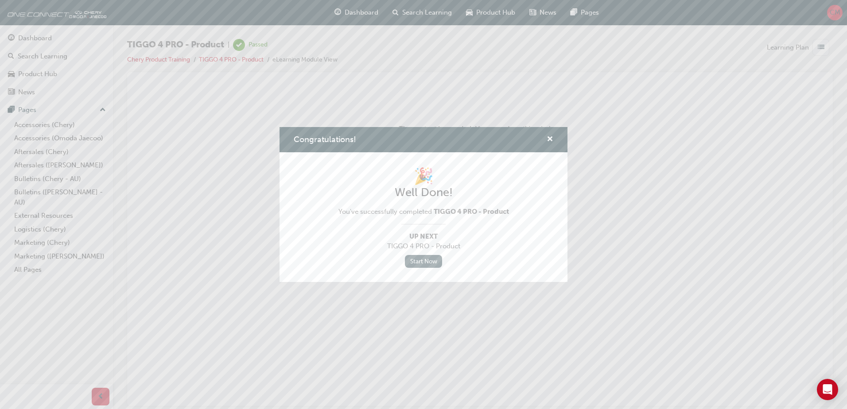
click at [422, 267] on link "Start Now" at bounding box center [423, 261] width 37 height 13
click at [415, 263] on link "Start Now" at bounding box center [423, 261] width 37 height 13
click at [429, 253] on div "🎉 Well Done! You've successfully completed TIGGO 4 PRO - Product Up Next TIGGO …" at bounding box center [424, 217] width 171 height 101
click at [425, 266] on link "Start Now" at bounding box center [423, 261] width 37 height 13
click at [413, 12] on div "Congratulations! 🎉 Well Done! You've successfully completed TIGGO 4 PRO - Produ…" at bounding box center [423, 204] width 847 height 409
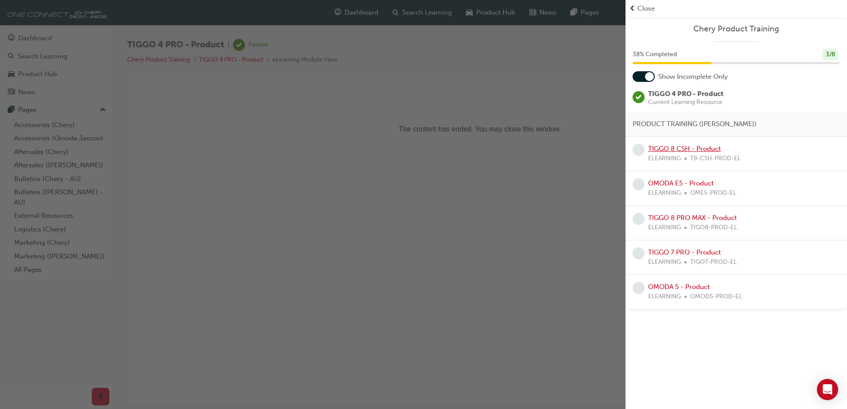
click at [671, 148] on link "TIGGO 8 CSH - Product" at bounding box center [684, 149] width 73 height 8
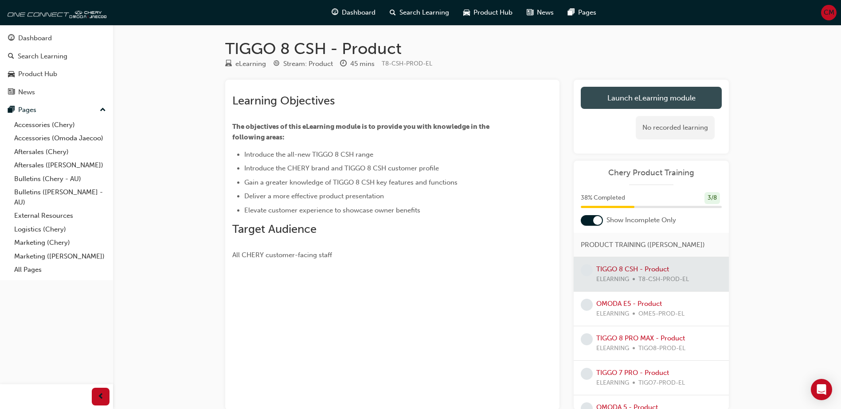
click at [622, 91] on link "Launch eLearning module" at bounding box center [650, 98] width 141 height 22
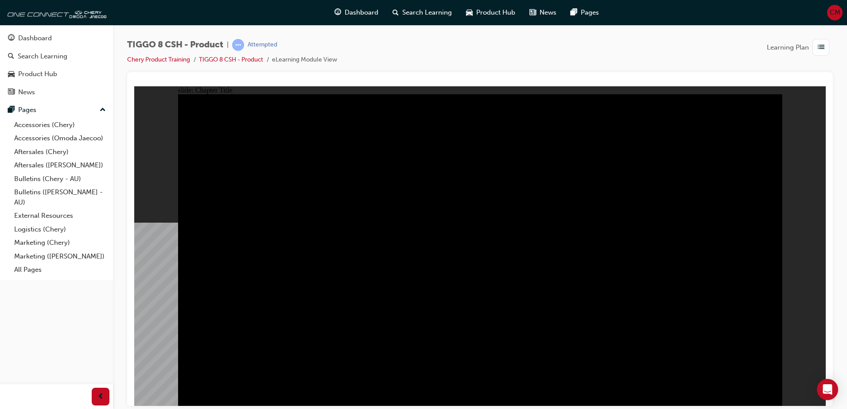
drag, startPoint x: 758, startPoint y: 398, endPoint x: 764, endPoint y: 393, distance: 8.5
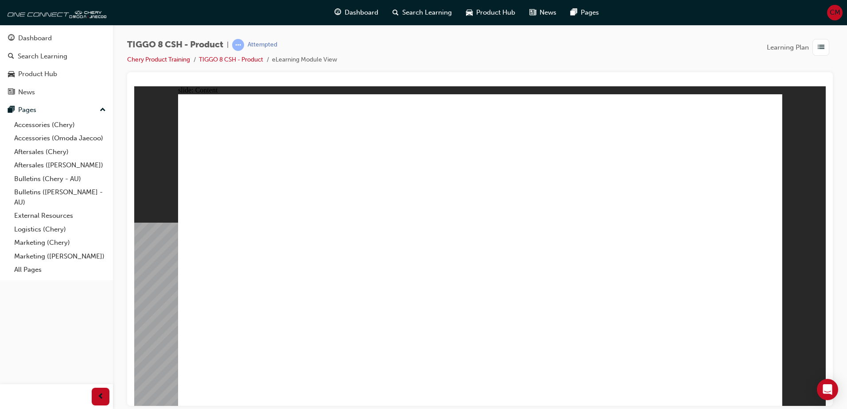
drag, startPoint x: 770, startPoint y: 392, endPoint x: 763, endPoint y: 392, distance: 7.1
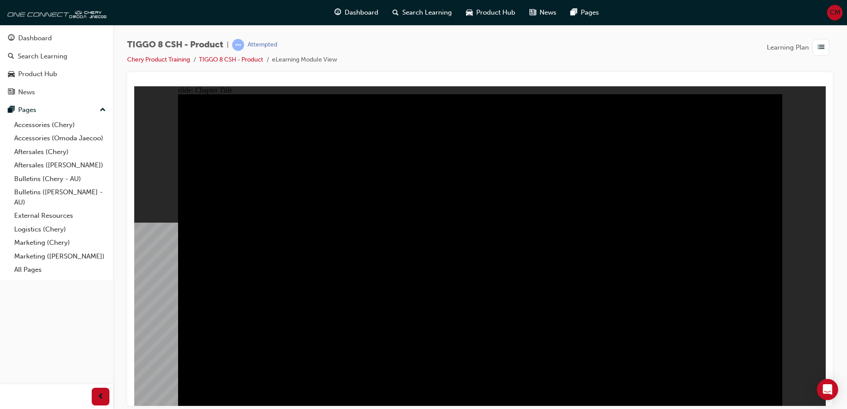
type input "0"
drag, startPoint x: 214, startPoint y: 129, endPoint x: 207, endPoint y: 140, distance: 13.9
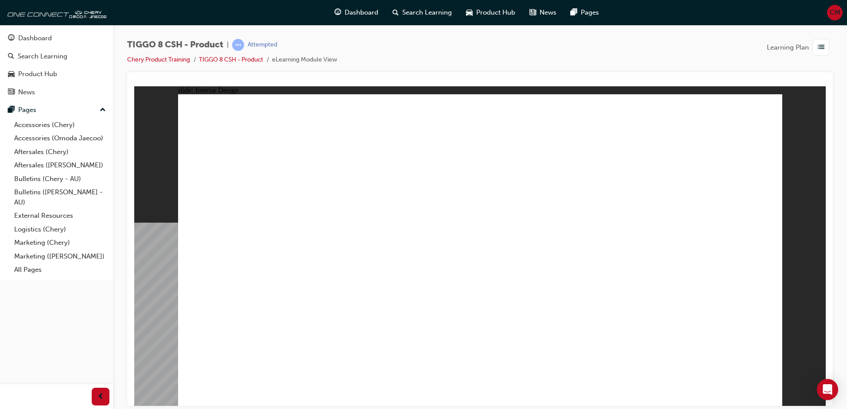
click at [134, 350] on html "slide: Interior Design 15.6'' Interactive Touch Screen Powered by a Qualcomm Sn…" at bounding box center [480, 246] width 692 height 320
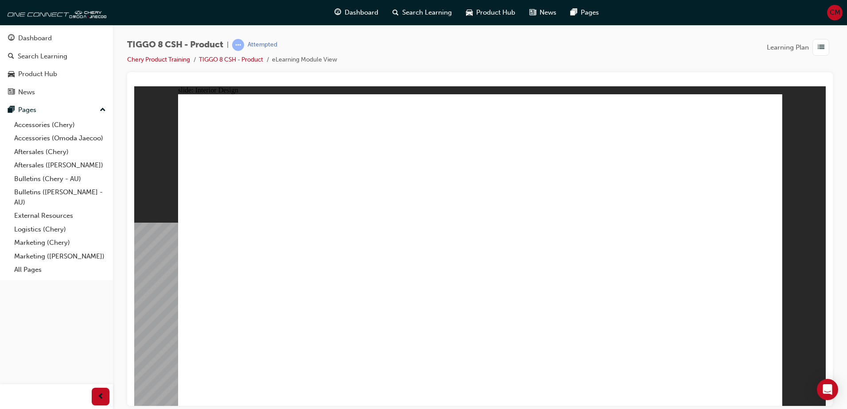
click at [335, 406] on html "slide: Interior Design 15.6'' Interactive Touch Screen Powered by a Qualcomm Sn…" at bounding box center [480, 246] width 692 height 320
click at [372, 406] on html "slide: Interior Design 15.6'' Interactive Touch Screen Powered by a Qualcomm Sn…" at bounding box center [480, 246] width 692 height 320
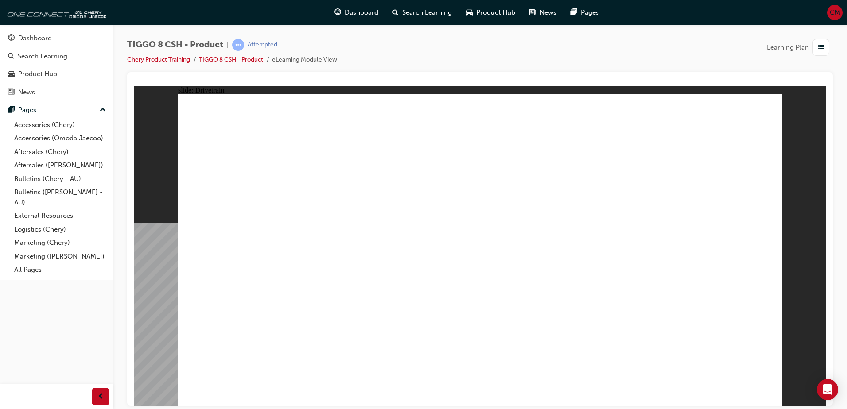
drag, startPoint x: 234, startPoint y: 240, endPoint x: 371, endPoint y: 240, distance: 136.9
type input "0"
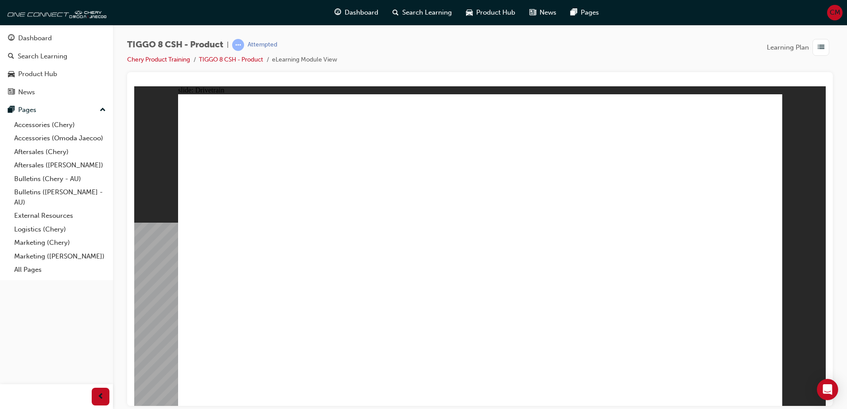
drag, startPoint x: 341, startPoint y: 242, endPoint x: 181, endPoint y: 246, distance: 160.5
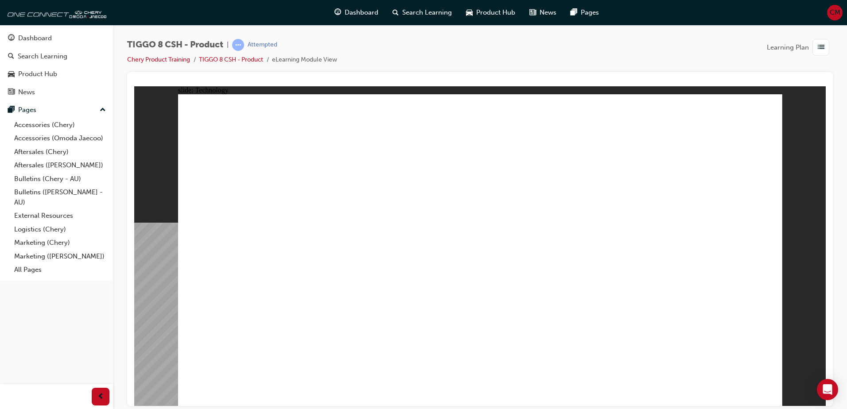
drag, startPoint x: 455, startPoint y: 294, endPoint x: 315, endPoint y: 293, distance: 140.0
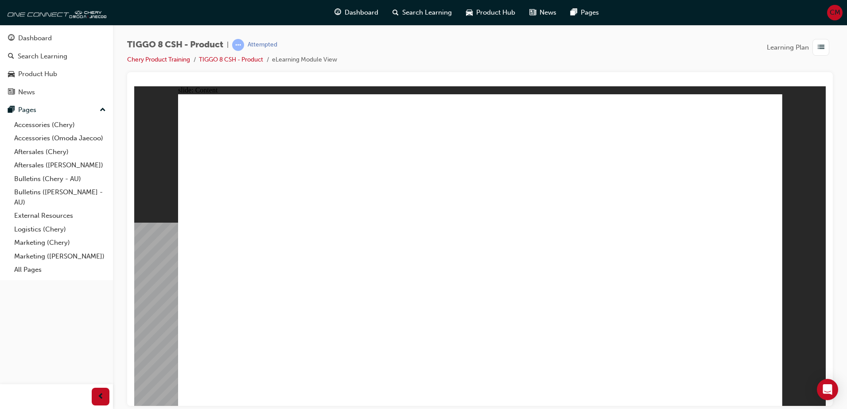
drag, startPoint x: 585, startPoint y: 134, endPoint x: 590, endPoint y: 136, distance: 5.0
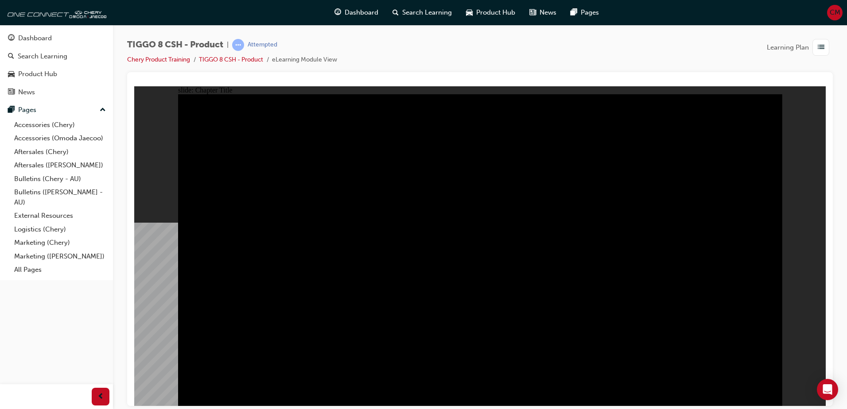
radio input "true"
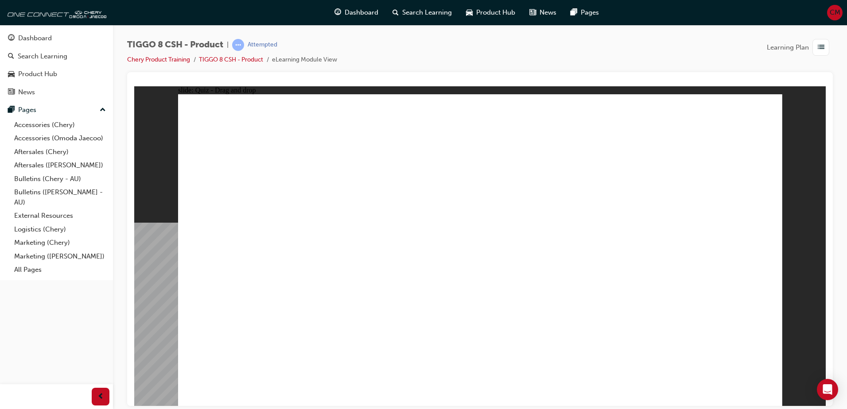
drag, startPoint x: 527, startPoint y: 203, endPoint x: 610, endPoint y: 291, distance: 121.0
drag, startPoint x: 610, startPoint y: 125, endPoint x: 400, endPoint y: 256, distance: 247.6
drag, startPoint x: 362, startPoint y: 263, endPoint x: 458, endPoint y: 199, distance: 116.0
drag, startPoint x: 712, startPoint y: 120, endPoint x: 227, endPoint y: 255, distance: 503.3
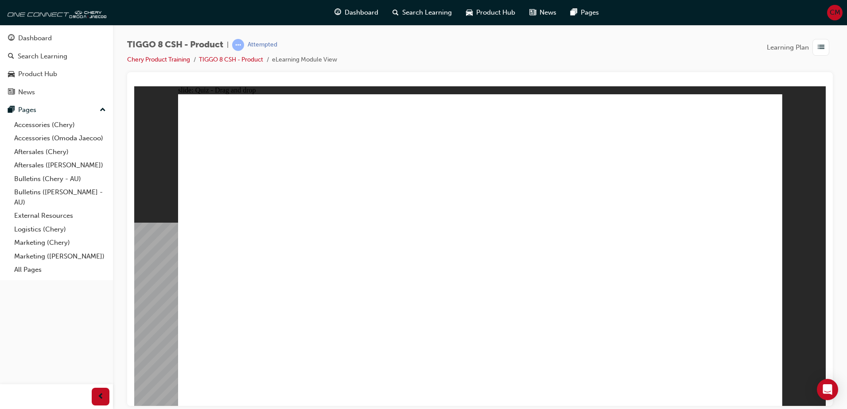
drag, startPoint x: 457, startPoint y: 126, endPoint x: 445, endPoint y: 131, distance: 12.7
drag, startPoint x: 571, startPoint y: 124, endPoint x: 356, endPoint y: 258, distance: 253.4
drag, startPoint x: 617, startPoint y: 274, endPoint x: 488, endPoint y: 277, distance: 128.5
drag, startPoint x: 456, startPoint y: 129, endPoint x: 600, endPoint y: 260, distance: 195.1
drag, startPoint x: 658, startPoint y: 186, endPoint x: 729, endPoint y: 253, distance: 97.8
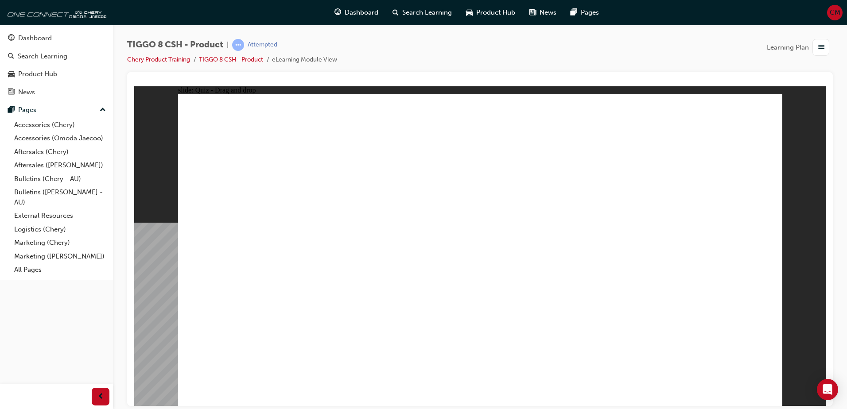
checkbox input "true"
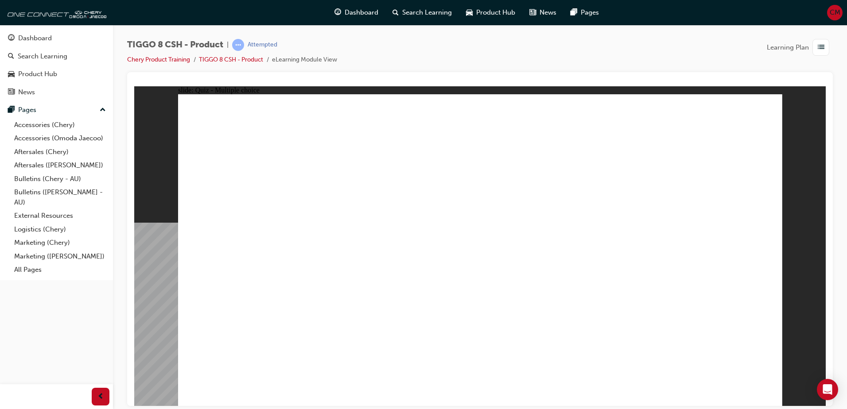
radio input "true"
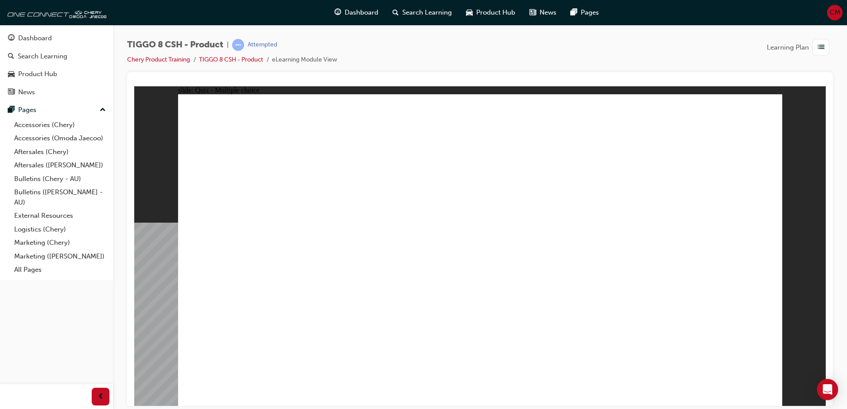
drag, startPoint x: 489, startPoint y: 130, endPoint x: 545, endPoint y: 288, distance: 167.6
drag, startPoint x: 485, startPoint y: 153, endPoint x: 518, endPoint y: 299, distance: 149.5
drag, startPoint x: 664, startPoint y: 164, endPoint x: 272, endPoint y: 291, distance: 412.7
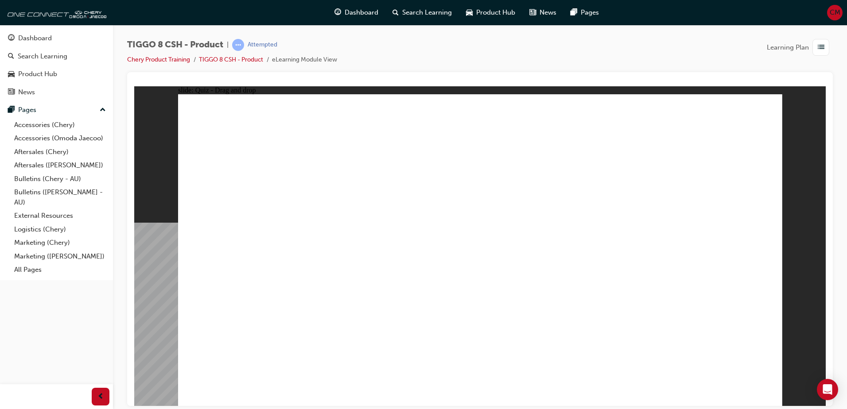
drag, startPoint x: 704, startPoint y: 129, endPoint x: 245, endPoint y: 290, distance: 486.3
drag, startPoint x: 569, startPoint y: 151, endPoint x: 490, endPoint y: 288, distance: 158.6
drag, startPoint x: 705, startPoint y: 154, endPoint x: 612, endPoint y: 296, distance: 169.9
drag, startPoint x: 601, startPoint y: 137, endPoint x: 543, endPoint y: 335, distance: 206.1
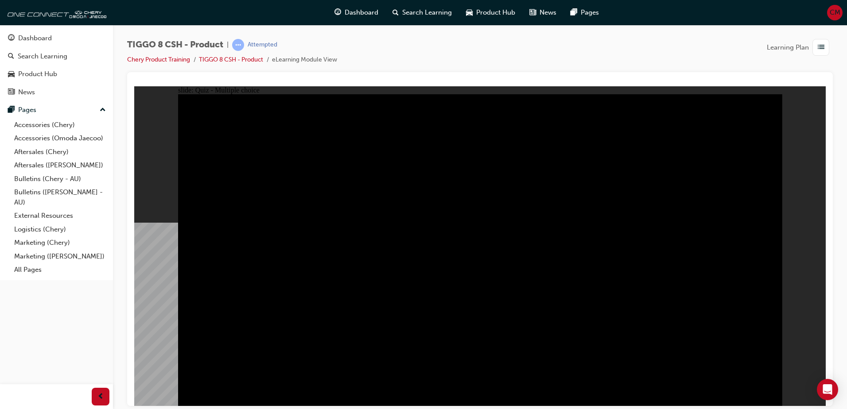
radio input "true"
drag, startPoint x: 393, startPoint y: 305, endPoint x: 397, endPoint y: 296, distance: 10.1
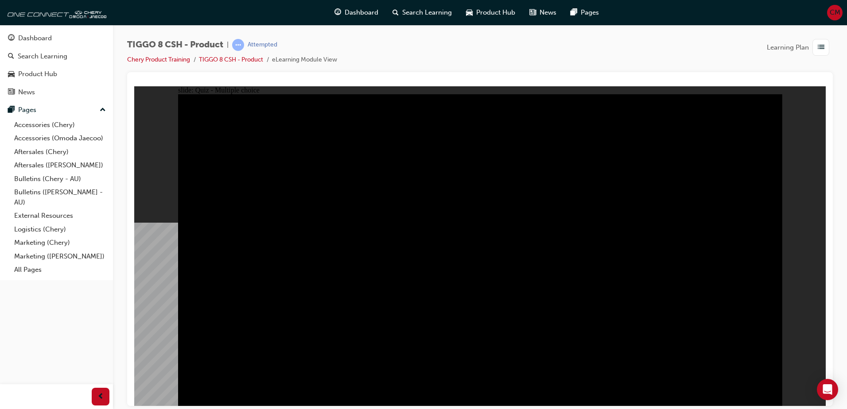
radio input "true"
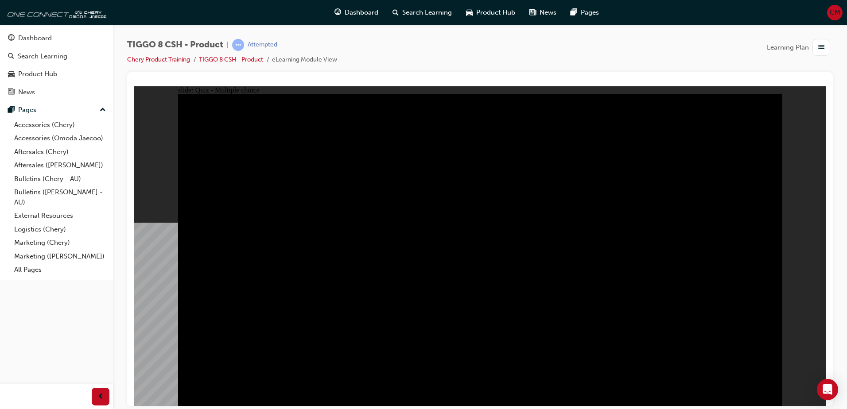
radio input "true"
checkbox input "true"
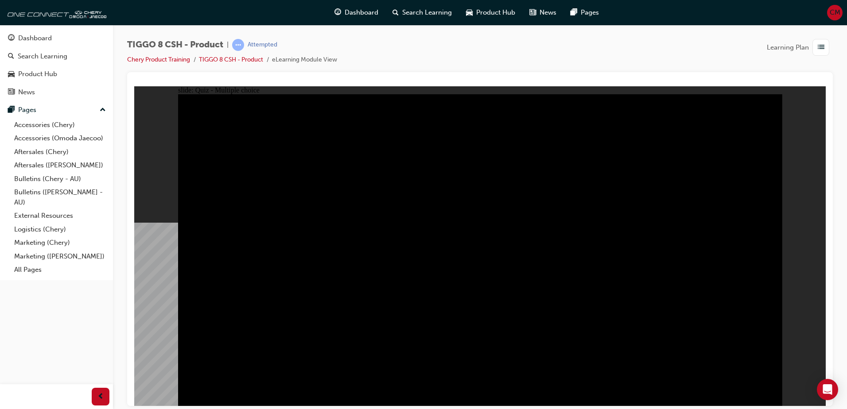
checkbox input "true"
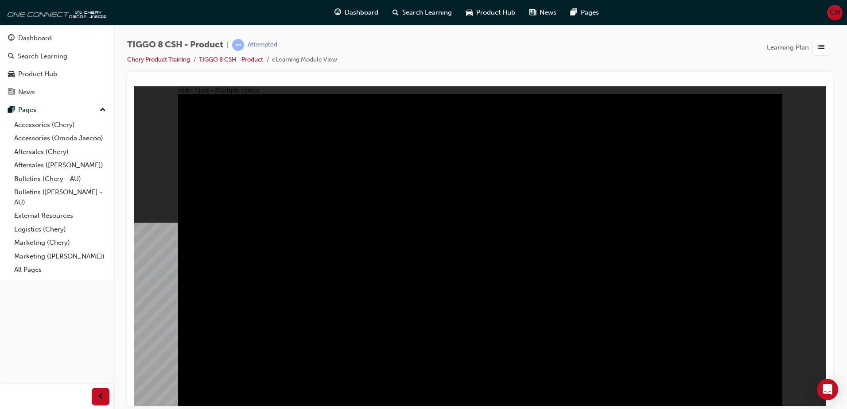
checkbox input "true"
